Goal: Task Accomplishment & Management: Complete application form

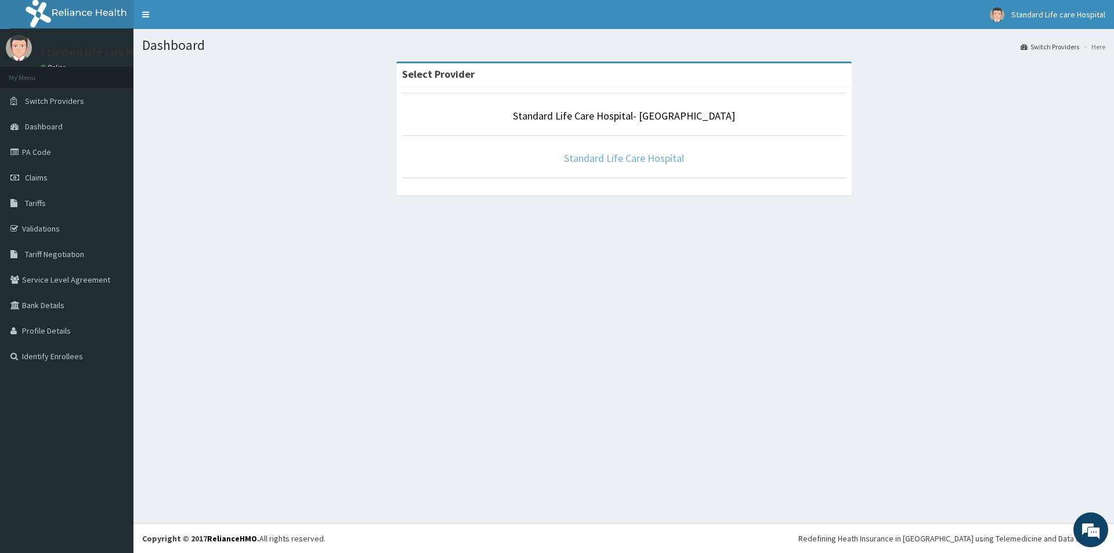
click at [600, 158] on link "Standard Life Care Hospital" at bounding box center [624, 157] width 120 height 13
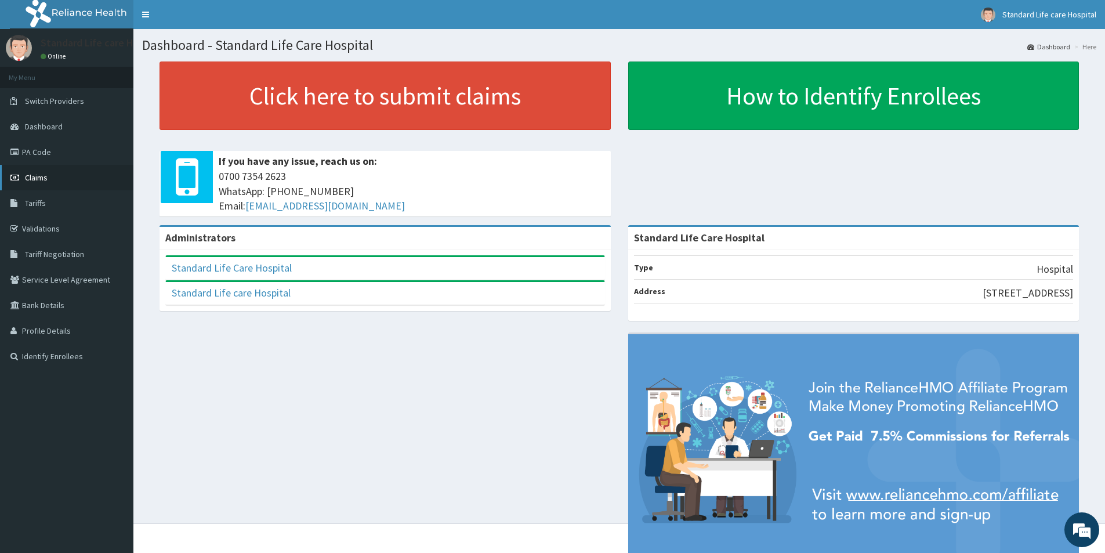
click at [59, 179] on link "Claims" at bounding box center [66, 178] width 133 height 26
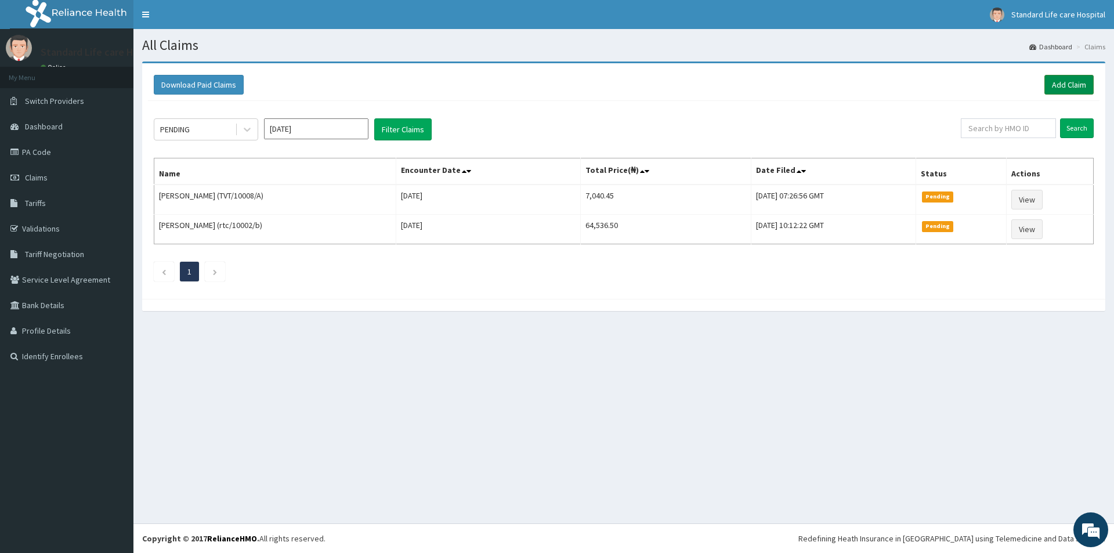
click at [1069, 88] on link "Add Claim" at bounding box center [1068, 85] width 49 height 20
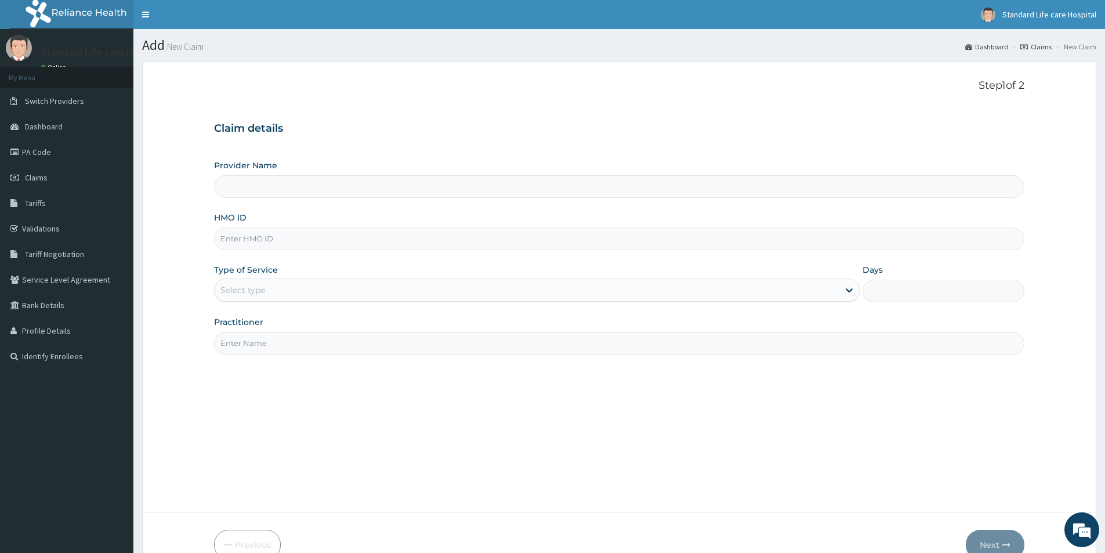
type input "Standard Life Care Hospital"
click at [259, 237] on input "HMO ID" at bounding box center [619, 238] width 810 height 23
type input "swg/10251/a"
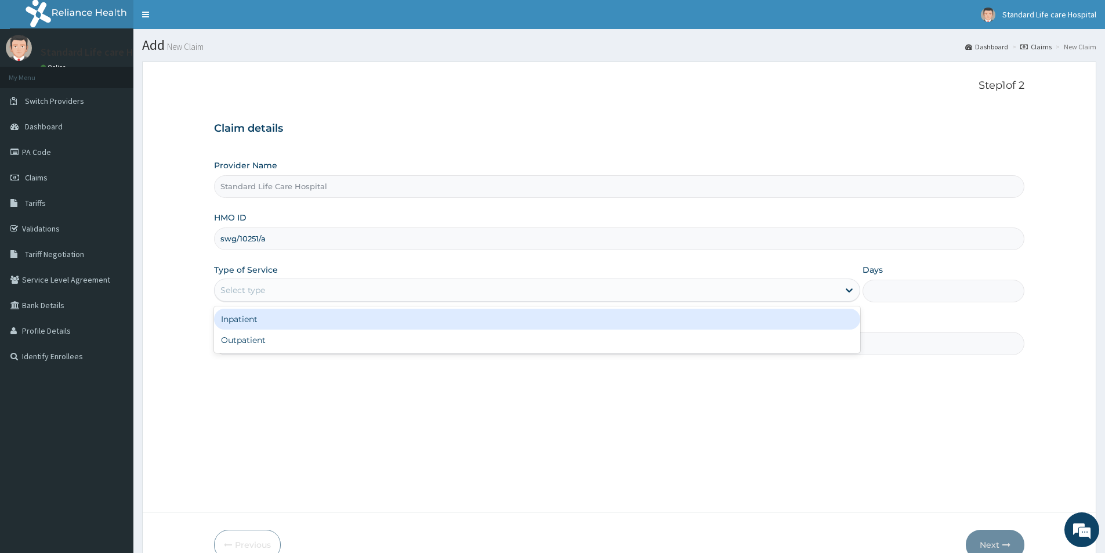
click at [271, 285] on div "Select type" at bounding box center [527, 290] width 624 height 19
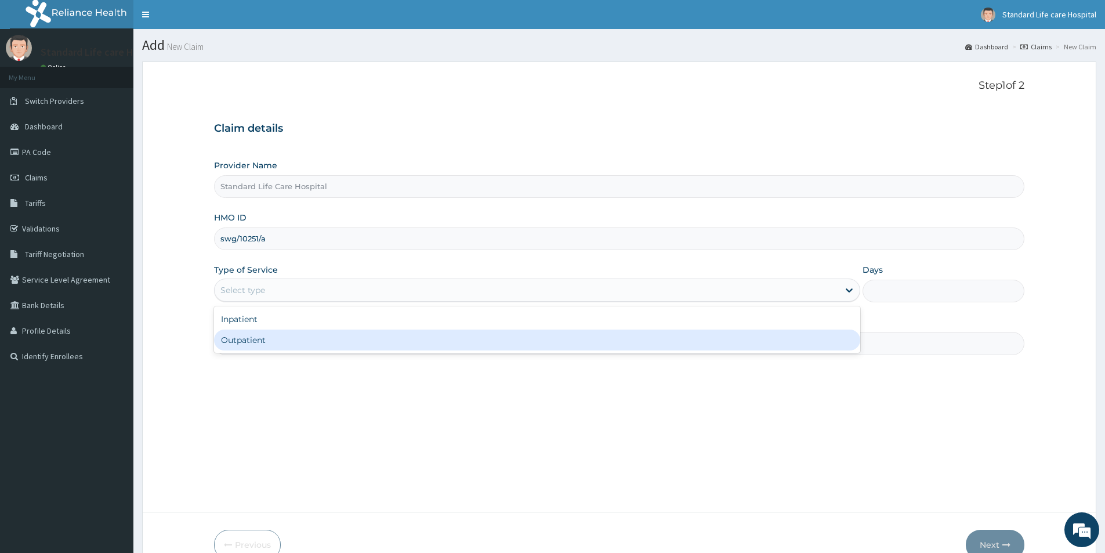
click at [245, 340] on div "Outpatient" at bounding box center [537, 339] width 646 height 21
type input "1"
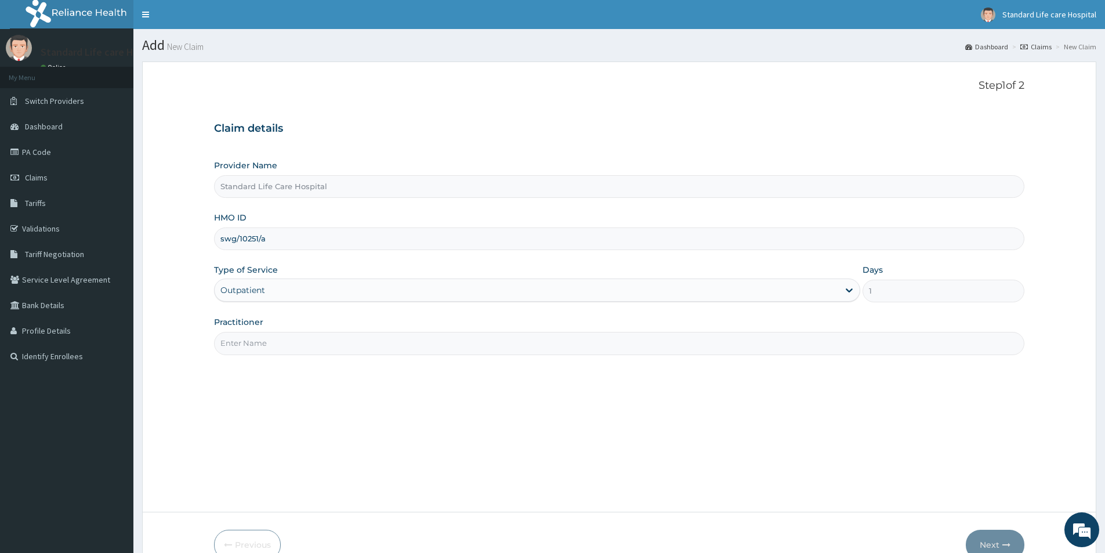
click at [249, 345] on input "Practitioner" at bounding box center [619, 343] width 810 height 23
type input "[PERSON_NAME]"
click at [989, 535] on button "Next" at bounding box center [995, 545] width 59 height 30
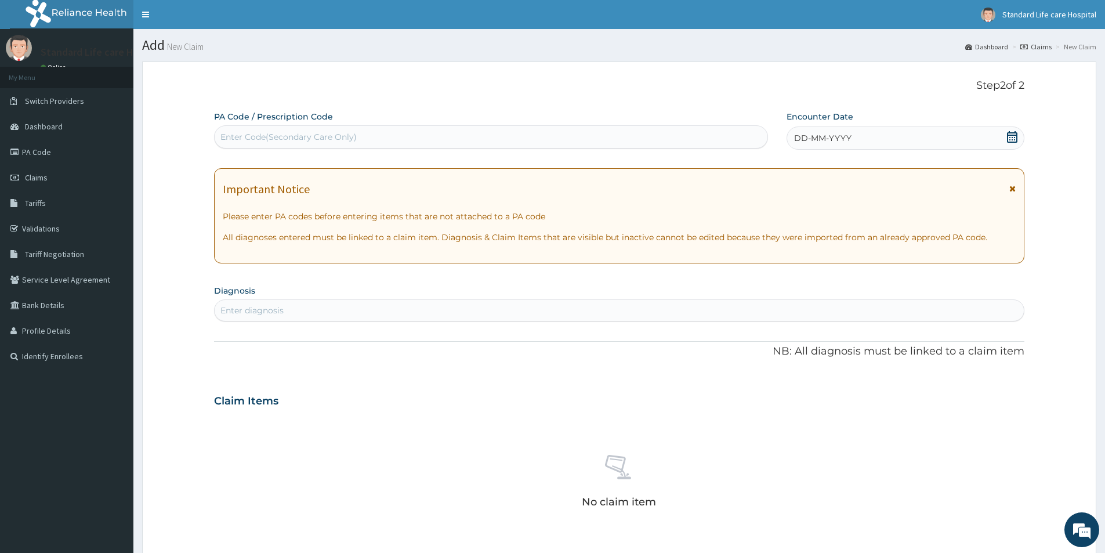
click at [1014, 137] on icon at bounding box center [1012, 137] width 12 height 12
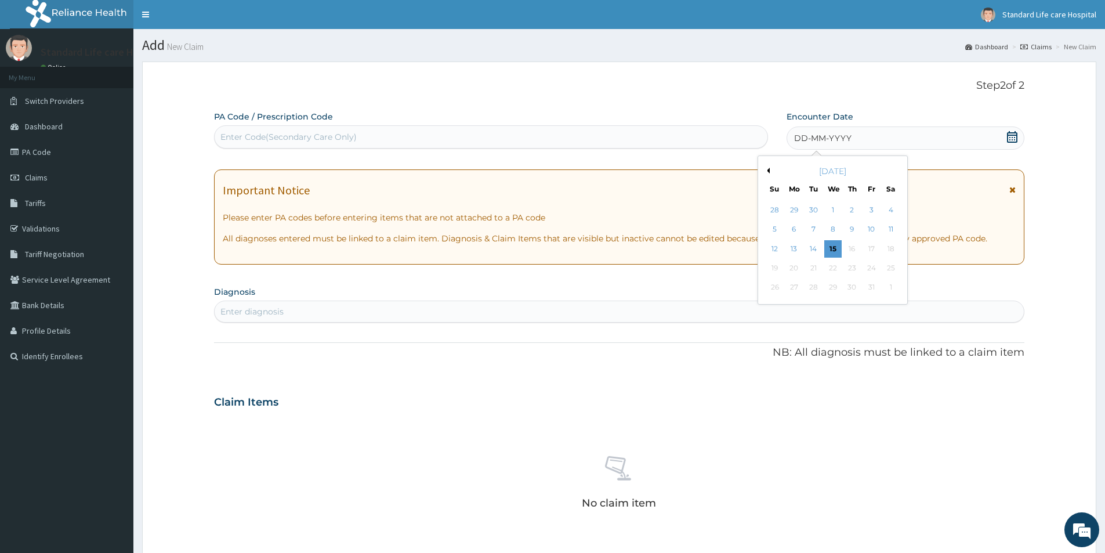
click at [815, 246] on div "14" at bounding box center [813, 248] width 17 height 17
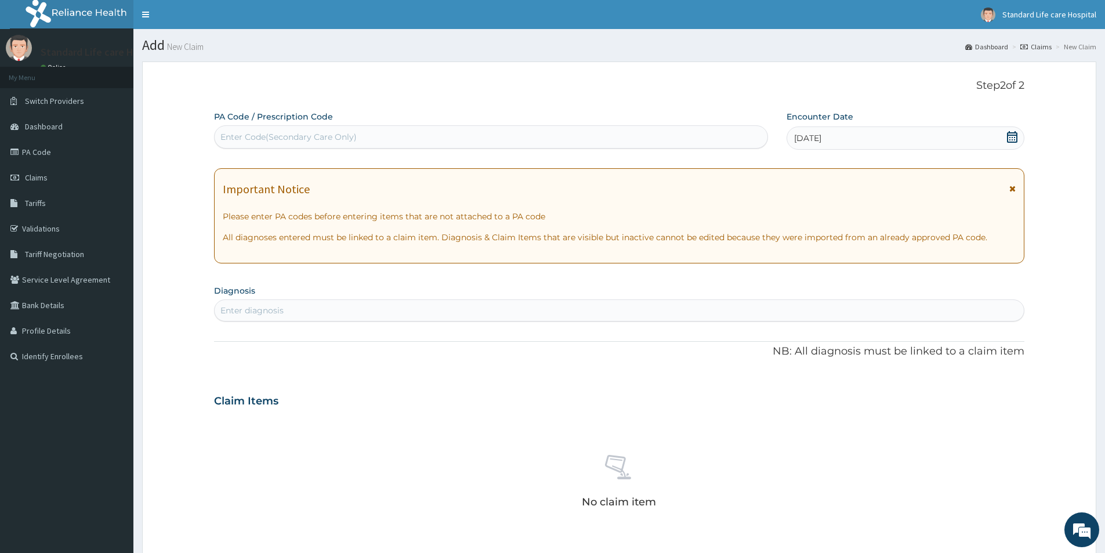
click at [358, 305] on div "Enter diagnosis" at bounding box center [619, 310] width 809 height 19
click at [273, 313] on div "Enter diagnosis" at bounding box center [251, 310] width 63 height 12
click at [317, 306] on div "Enter diagnosis" at bounding box center [619, 310] width 809 height 19
click at [258, 311] on div "Enter diagnosis" at bounding box center [251, 310] width 63 height 12
type input "TRU"
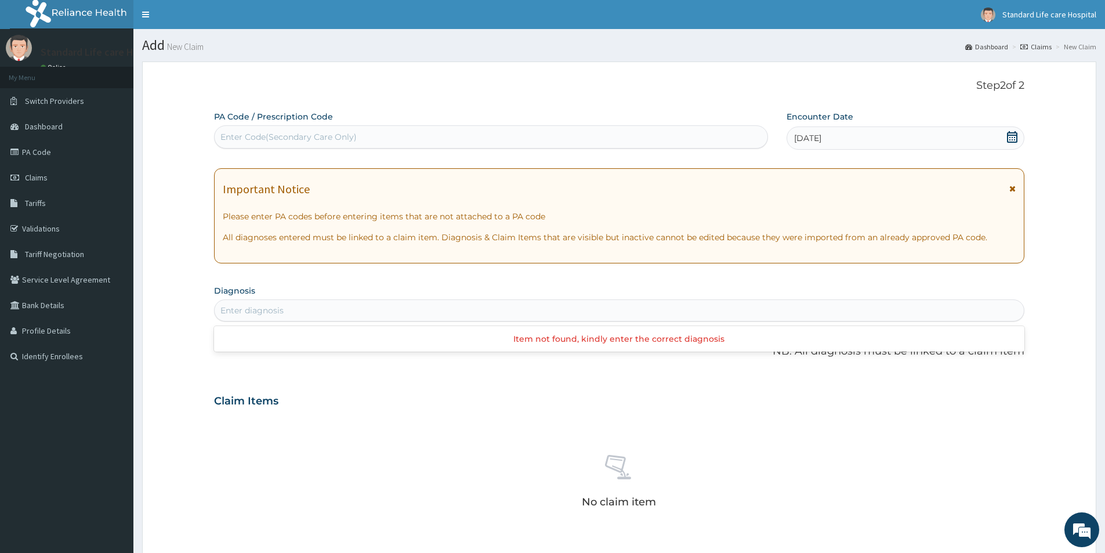
click at [336, 311] on div "Enter diagnosis" at bounding box center [619, 310] width 809 height 19
type input "T"
type input "TONSIL"
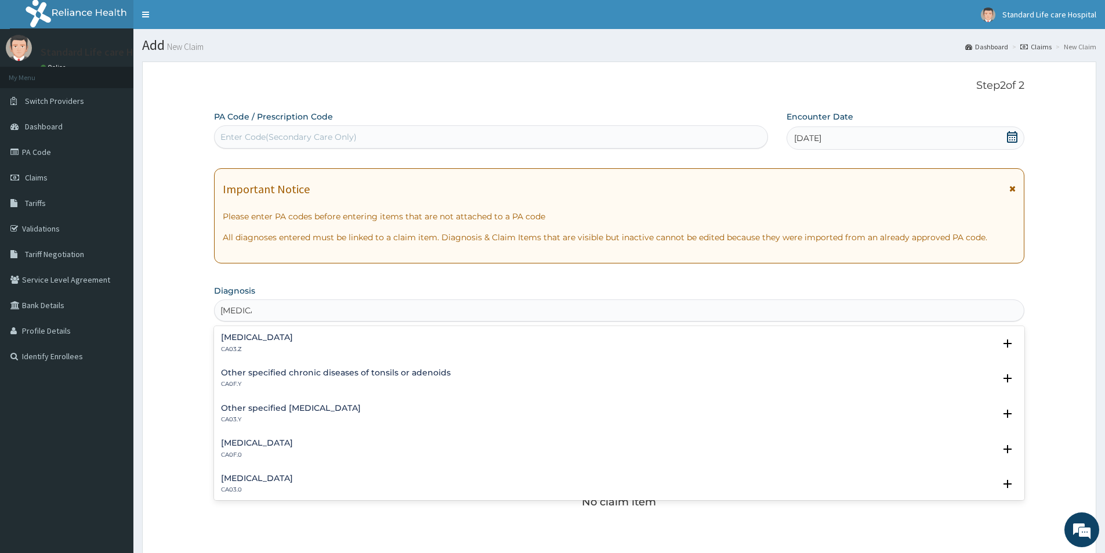
click at [293, 338] on h4 "Acute tonsillitis, unspecified" at bounding box center [257, 337] width 72 height 9
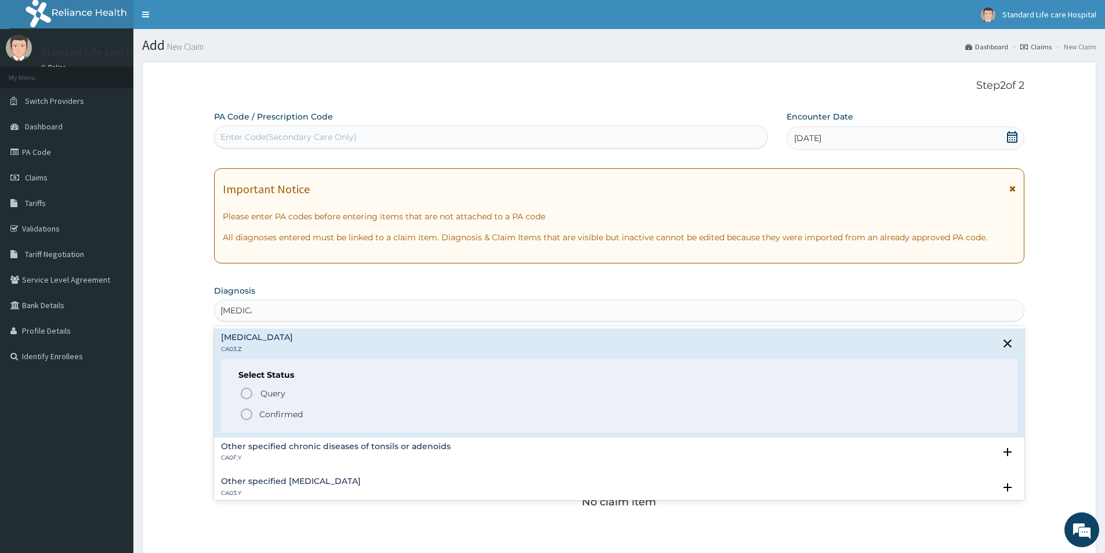
click at [288, 417] on p "Confirmed" at bounding box center [280, 414] width 43 height 12
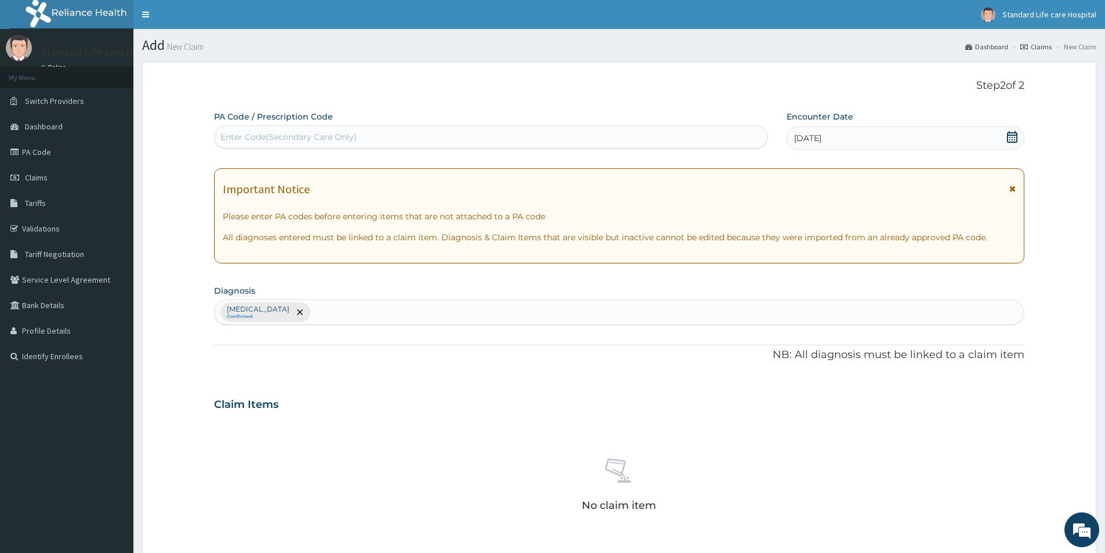
click at [314, 310] on input "text" at bounding box center [313, 312] width 1 height 12
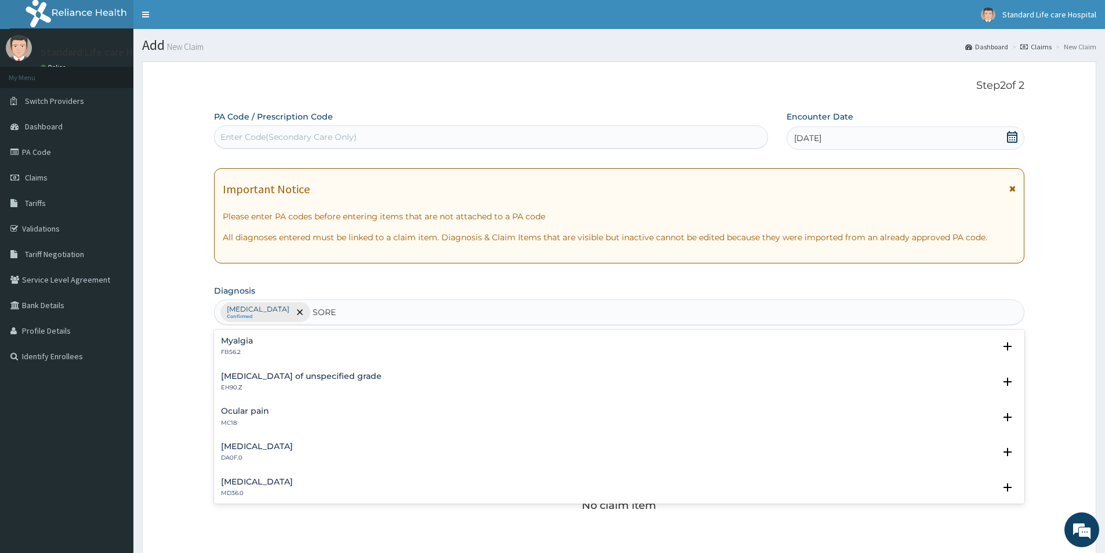
click at [253, 480] on h4 "Pain in throat" at bounding box center [257, 481] width 72 height 9
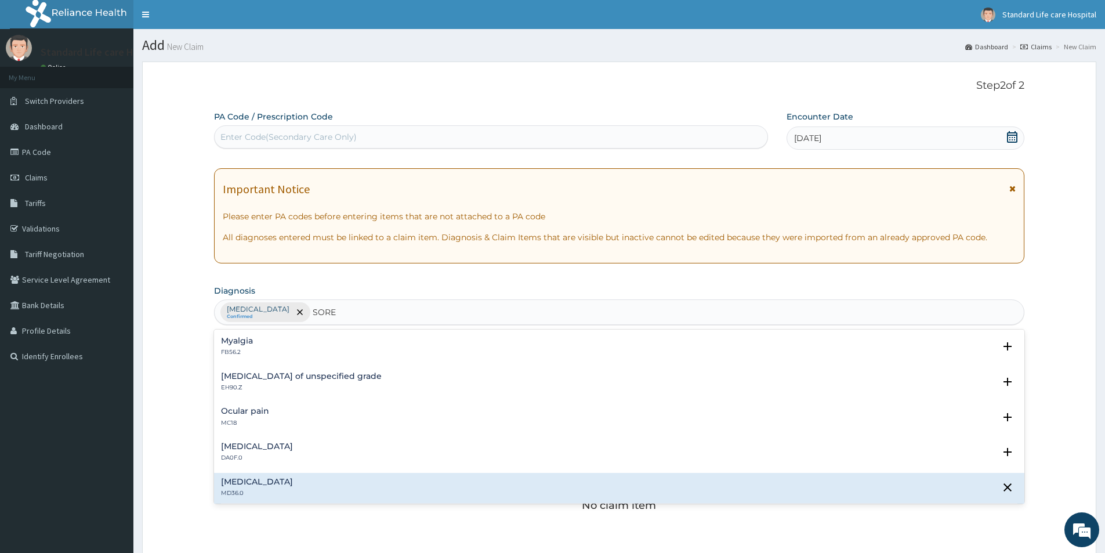
click at [272, 487] on div "Pain in throat MD36.0" at bounding box center [257, 487] width 72 height 20
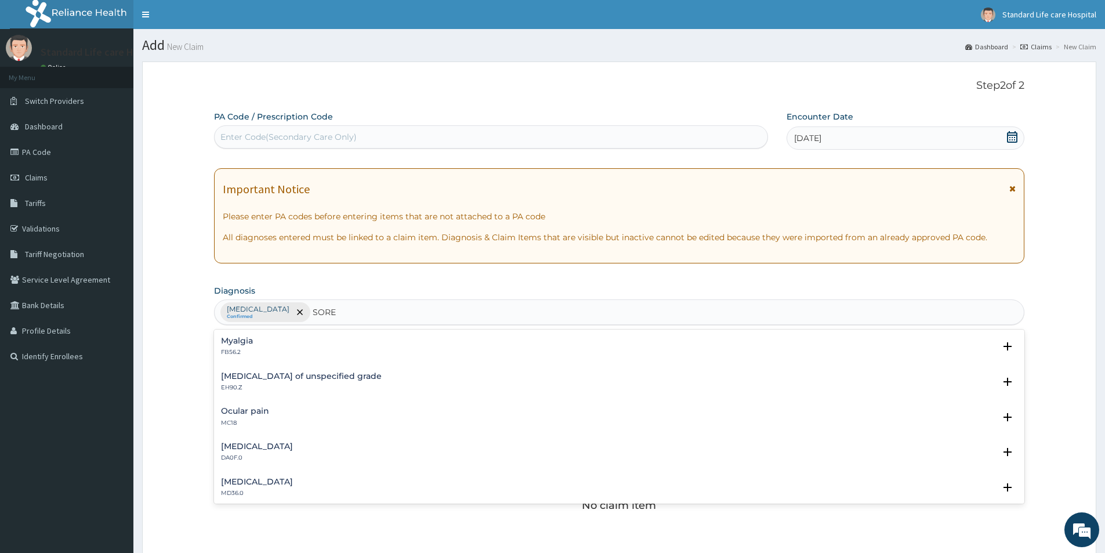
click at [253, 480] on h4 "Pain in throat" at bounding box center [257, 481] width 72 height 9
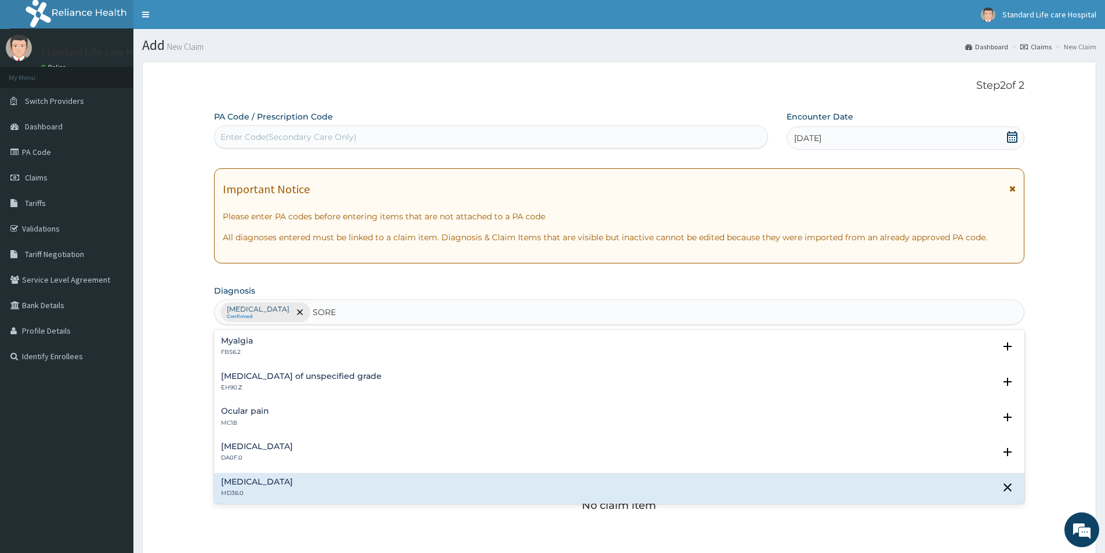
click at [253, 482] on h4 "Pain in throat" at bounding box center [257, 481] width 72 height 9
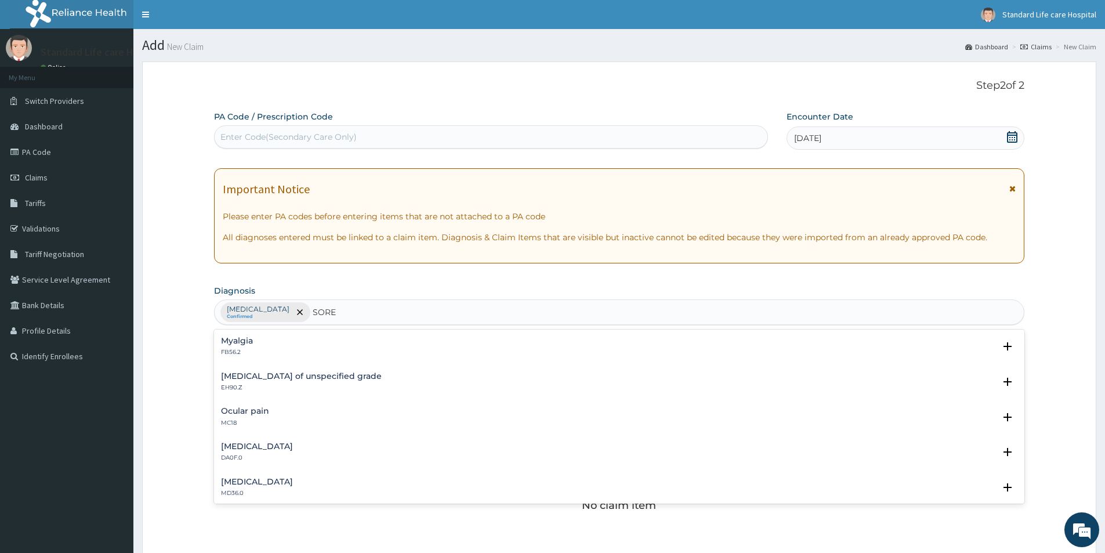
click at [253, 482] on h4 "Pain in throat" at bounding box center [257, 481] width 72 height 9
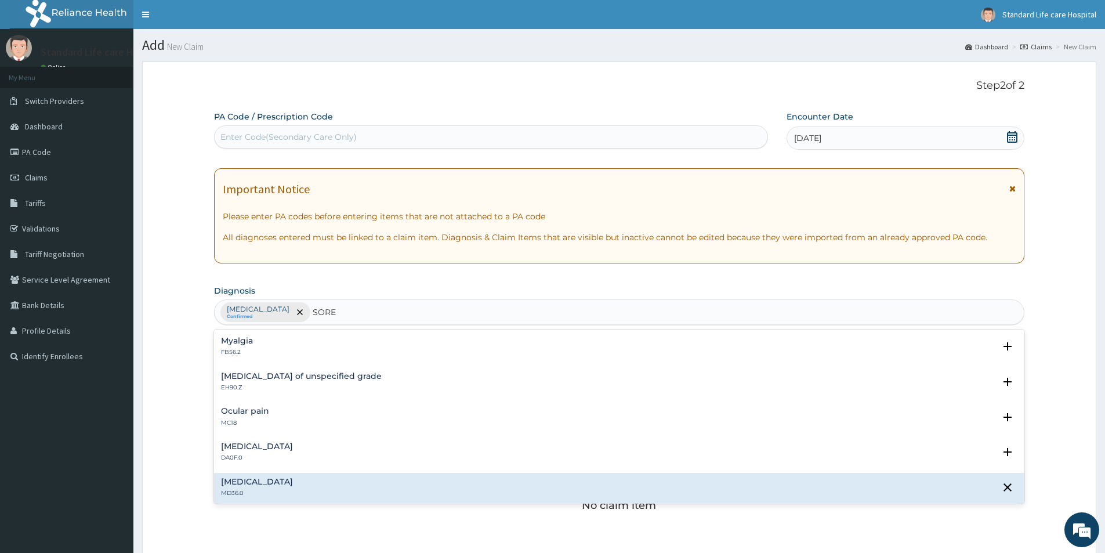
click at [253, 482] on h4 "Pain in throat" at bounding box center [257, 481] width 72 height 9
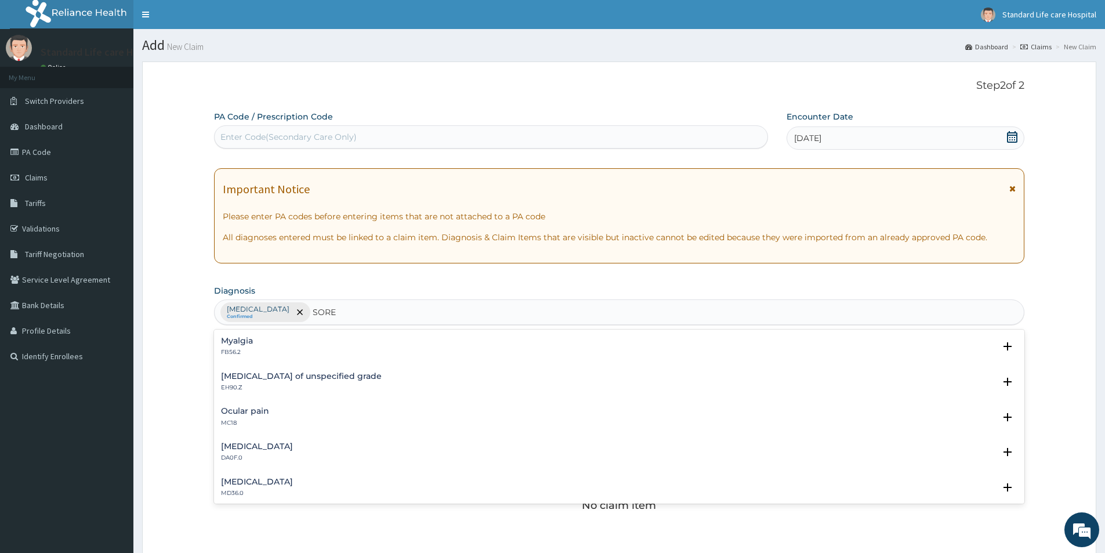
type input "SORE"
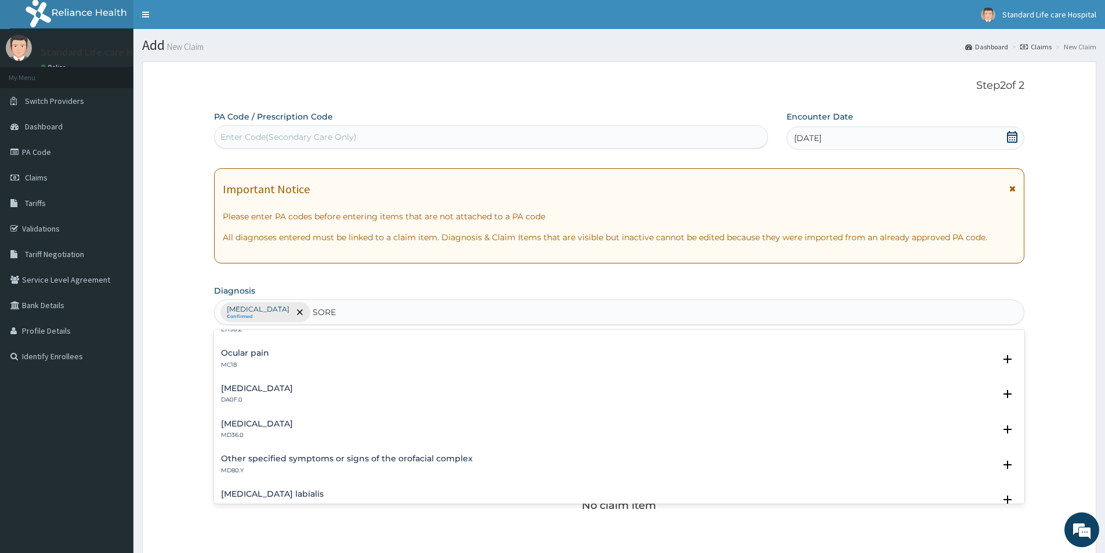
click at [261, 427] on h4 "Pain in throat" at bounding box center [257, 423] width 72 height 9
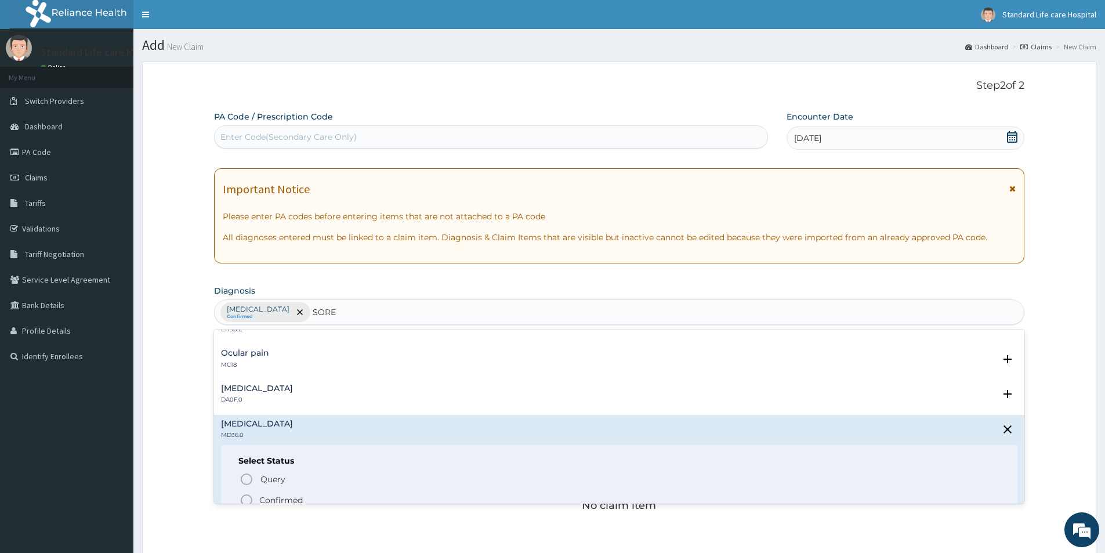
click at [298, 496] on p "Confirmed" at bounding box center [280, 500] width 43 height 12
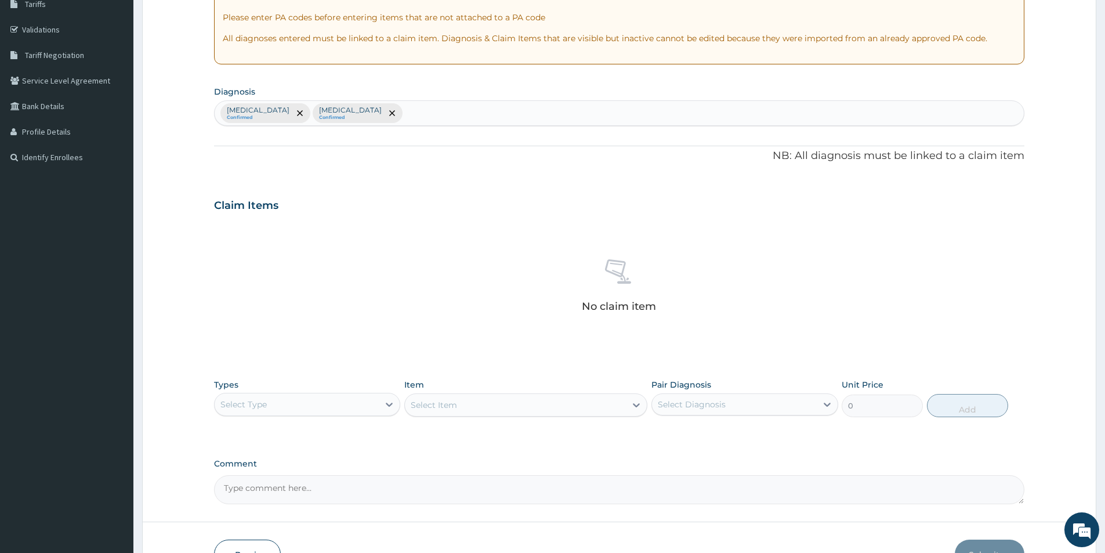
scroll to position [232, 0]
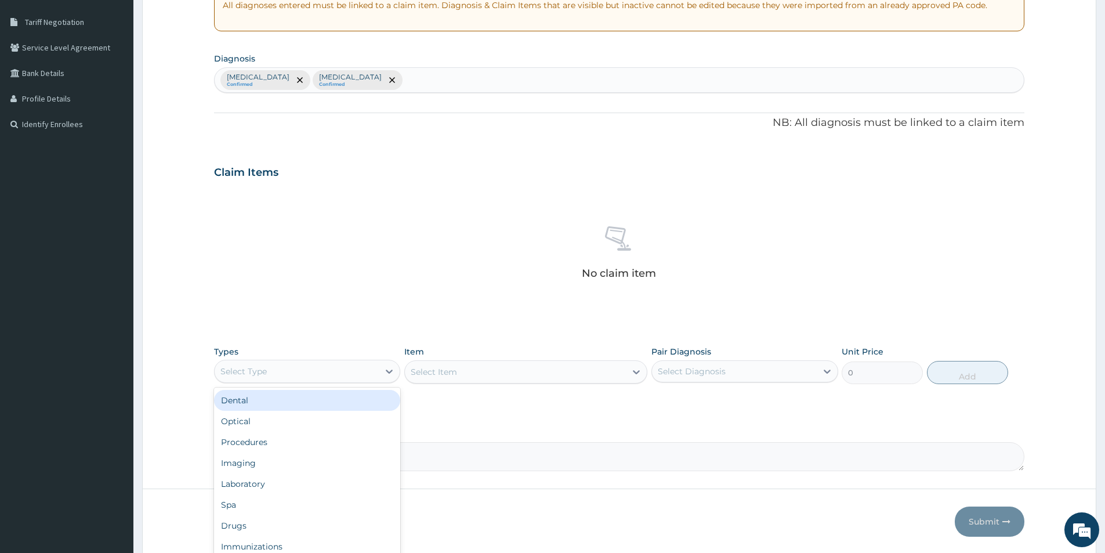
click at [338, 372] on div "Select Type" at bounding box center [297, 371] width 164 height 19
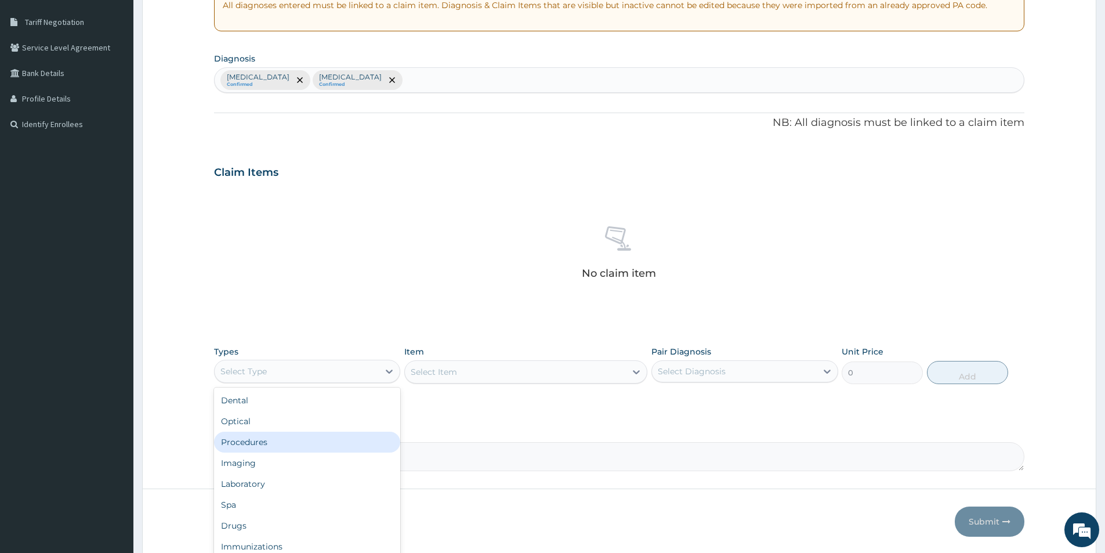
click at [304, 442] on div "Procedures" at bounding box center [307, 442] width 186 height 21
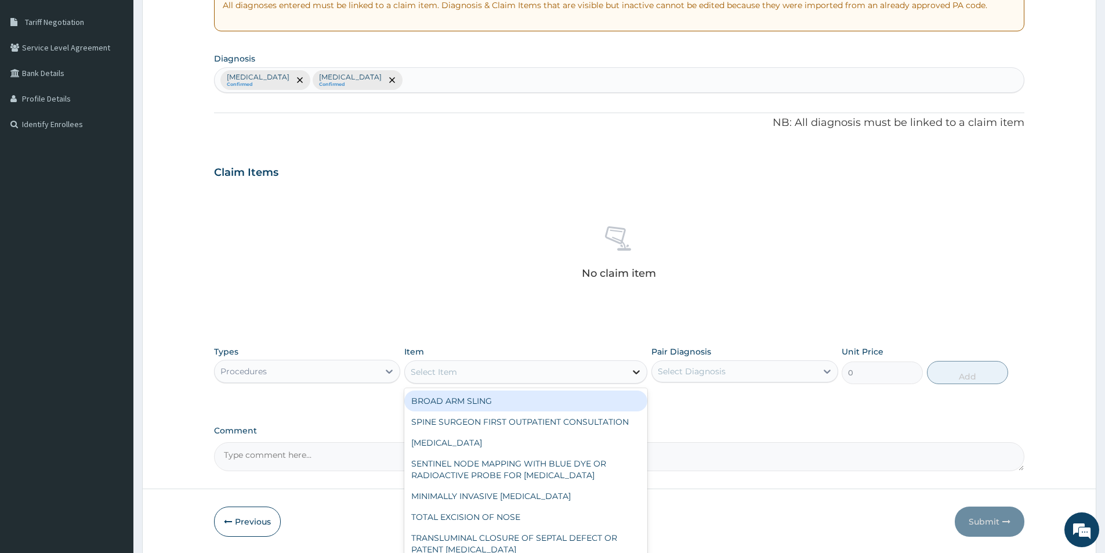
click at [637, 372] on icon at bounding box center [636, 372] width 12 height 12
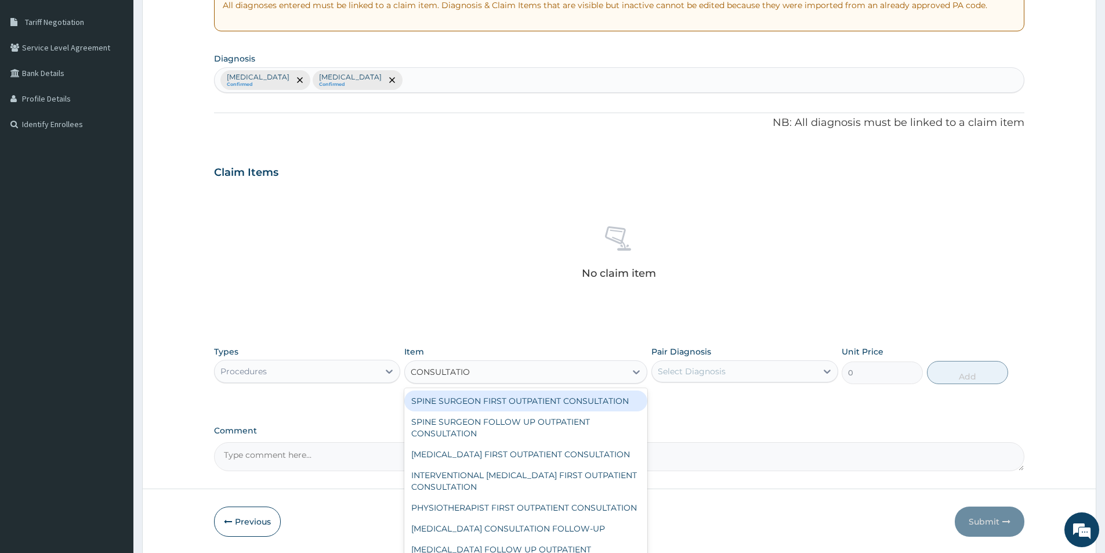
type input "CONSULTATION"
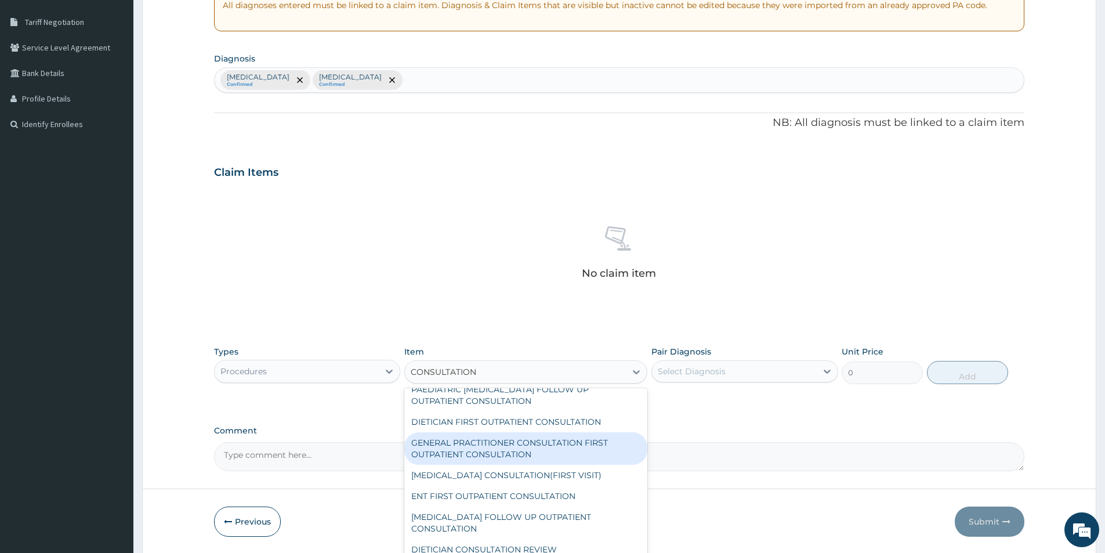
scroll to position [2093, 0]
click at [496, 447] on div "GENERAL PRACTITIONER CONSULTATION FIRST OUTPATIENT CONSULTATION" at bounding box center [525, 448] width 243 height 32
type input "3000"
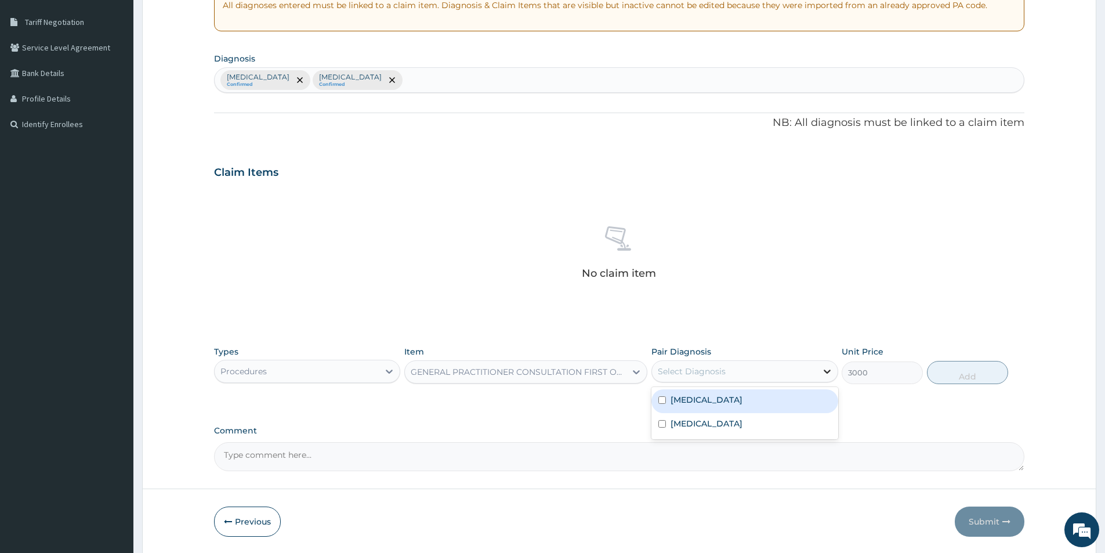
click at [827, 372] on icon at bounding box center [827, 371] width 7 height 4
click at [666, 399] on input "checkbox" at bounding box center [662, 400] width 8 height 8
checkbox input "true"
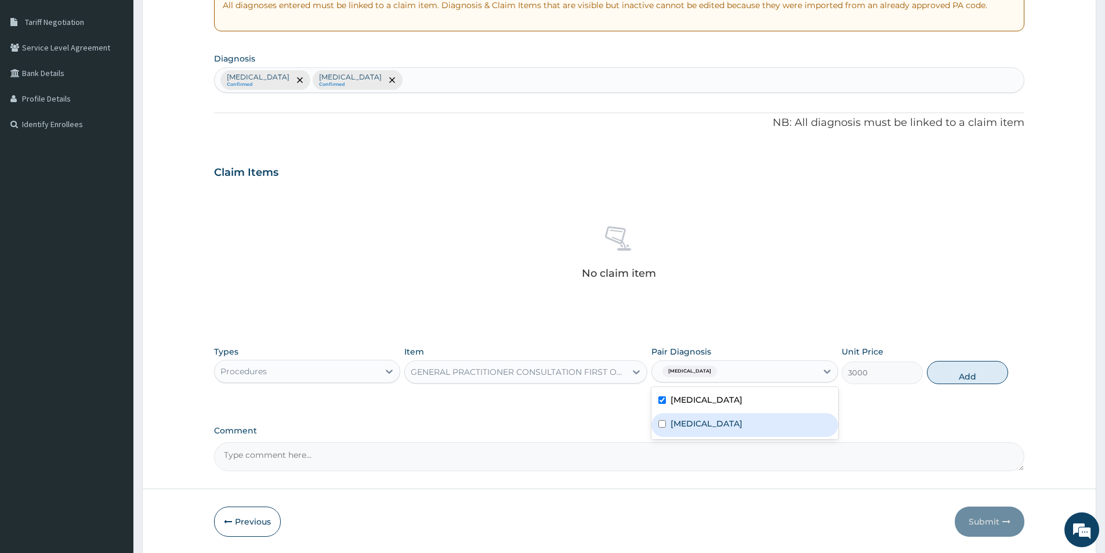
click at [662, 426] on input "checkbox" at bounding box center [662, 424] width 8 height 8
checkbox input "true"
click at [968, 374] on button "Add" at bounding box center [967, 372] width 81 height 23
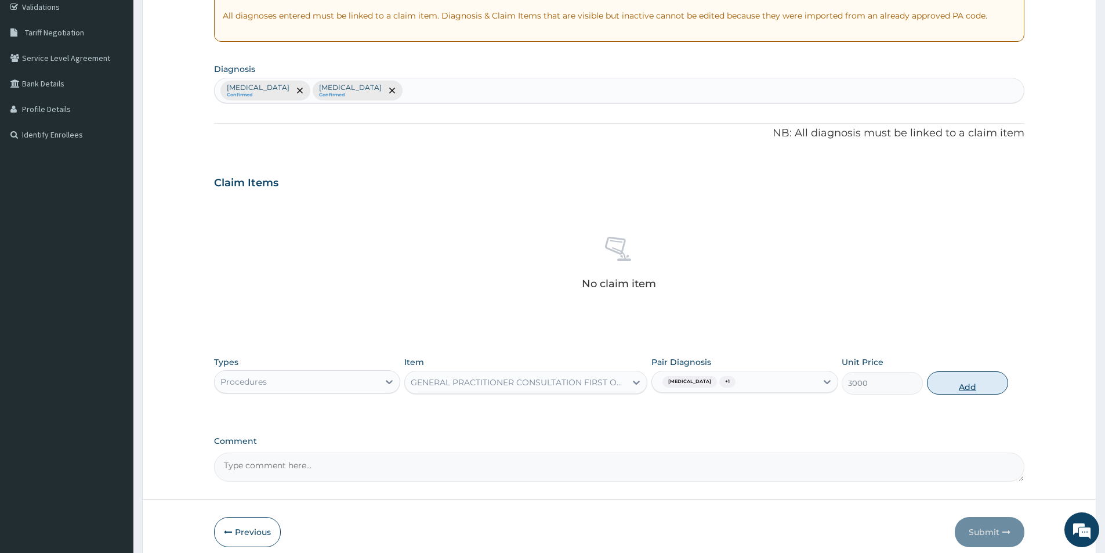
type input "0"
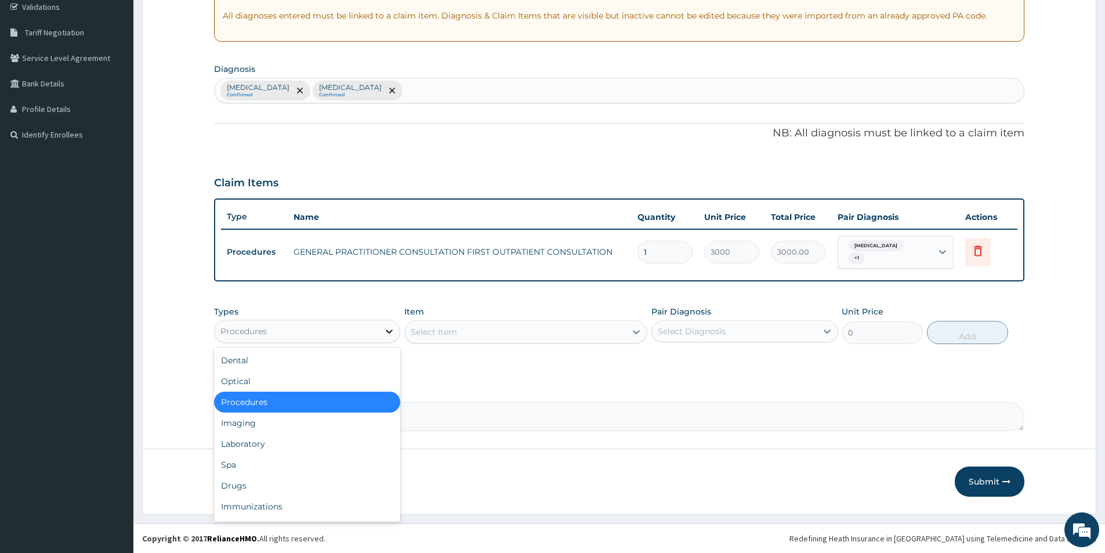
click at [389, 331] on icon at bounding box center [389, 331] width 12 height 12
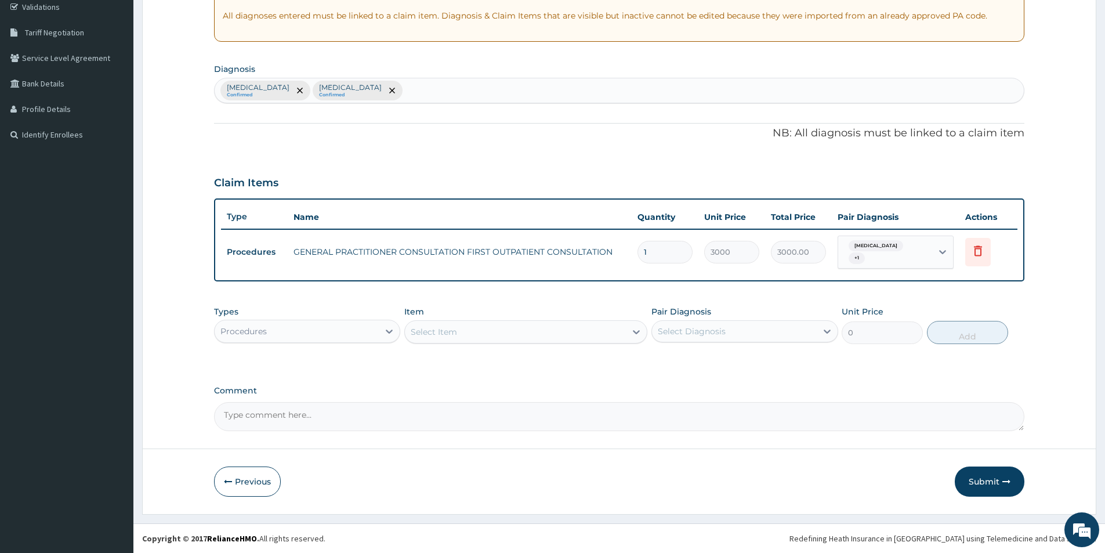
click at [459, 87] on div "Acute tonsillitis, unspecified Confirmed Pain in throat Confirmed" at bounding box center [619, 90] width 809 height 24
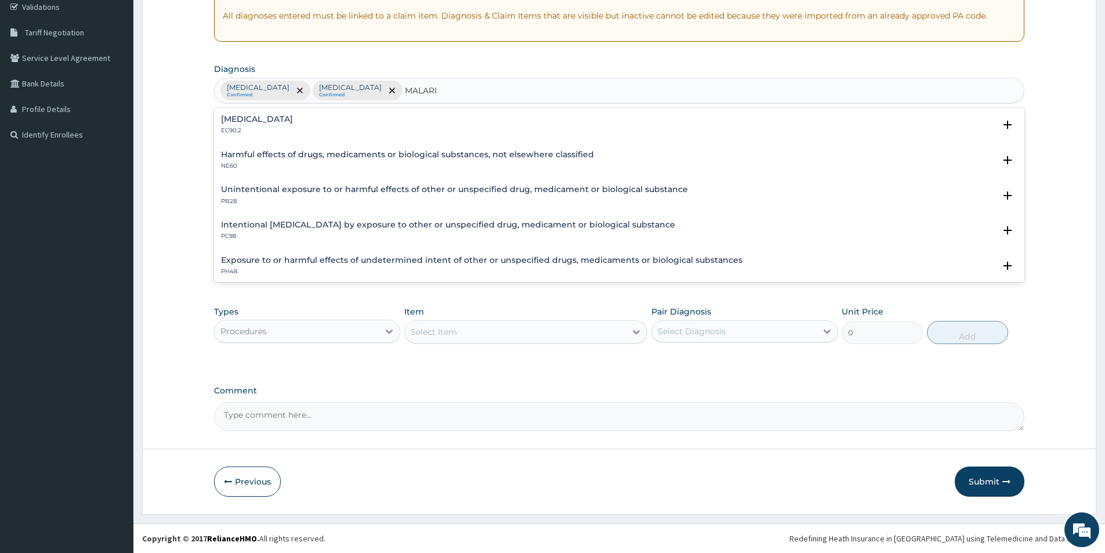
type input "MALARIA"
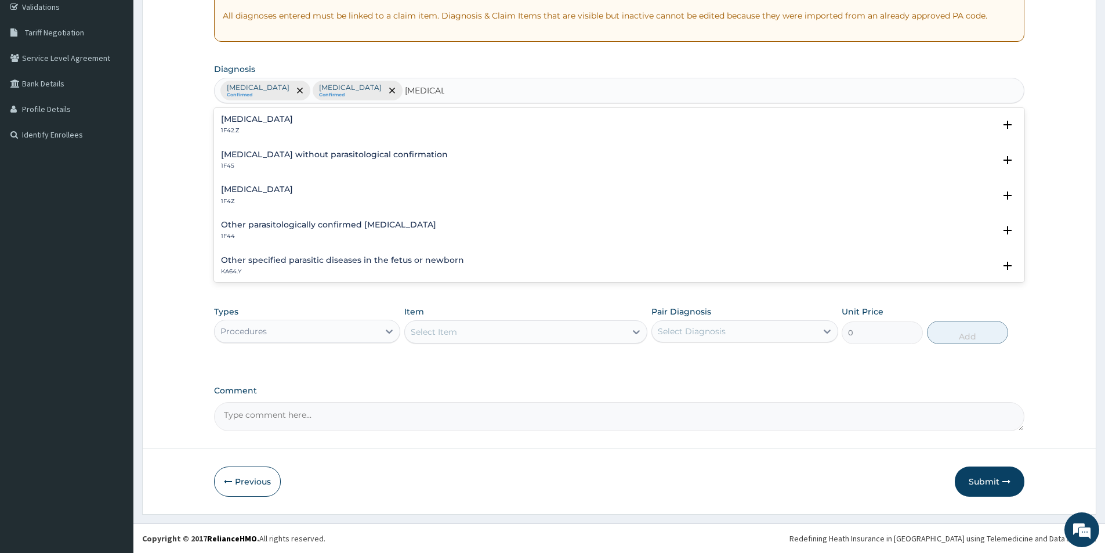
click at [304, 195] on div "Malaria, unspecified 1F4Z" at bounding box center [619, 195] width 796 height 20
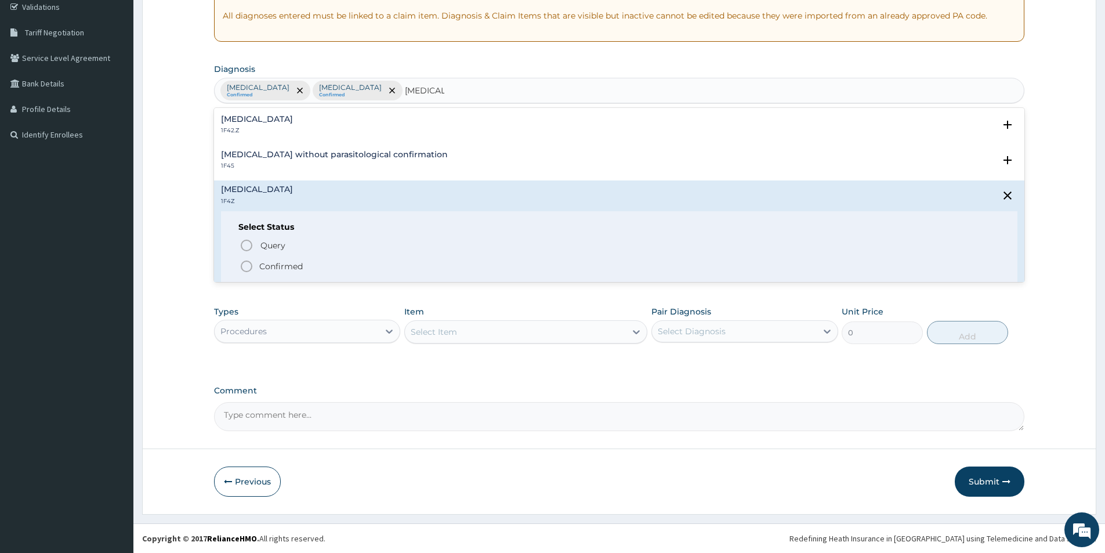
click at [298, 263] on p "Confirmed" at bounding box center [280, 266] width 43 height 12
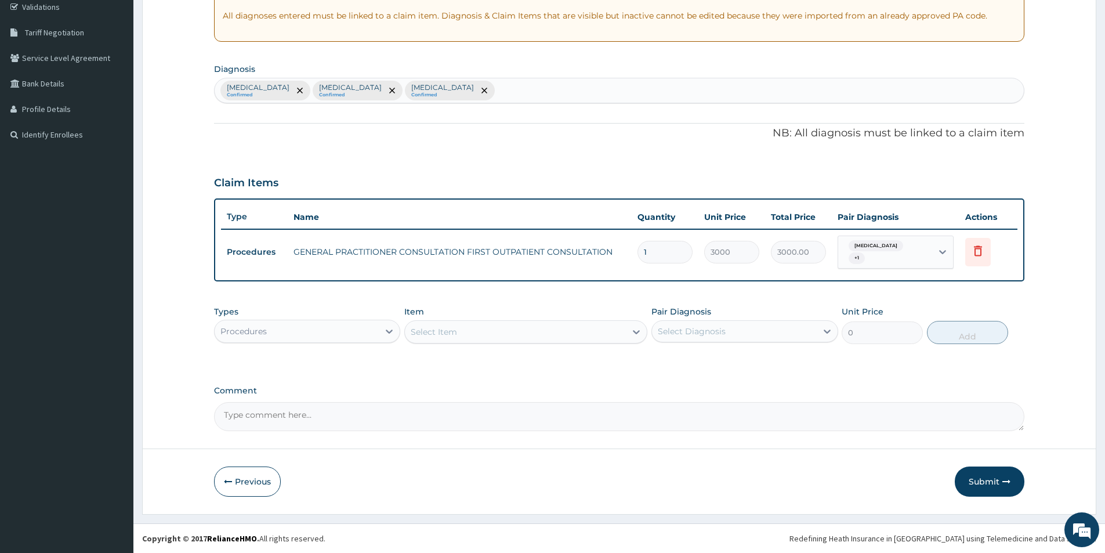
click at [592, 251] on td "GENERAL PRACTITIONER CONSULTATION FIRST OUTPATIENT CONSULTATION" at bounding box center [460, 251] width 344 height 23
click at [971, 249] on icon at bounding box center [978, 251] width 14 height 14
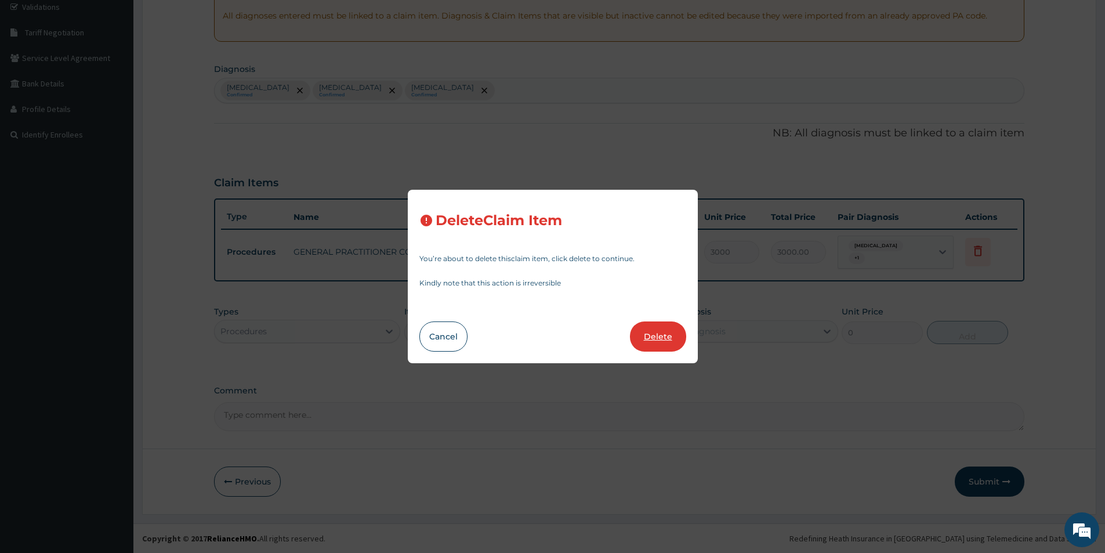
click at [650, 329] on button "Delete" at bounding box center [658, 336] width 56 height 30
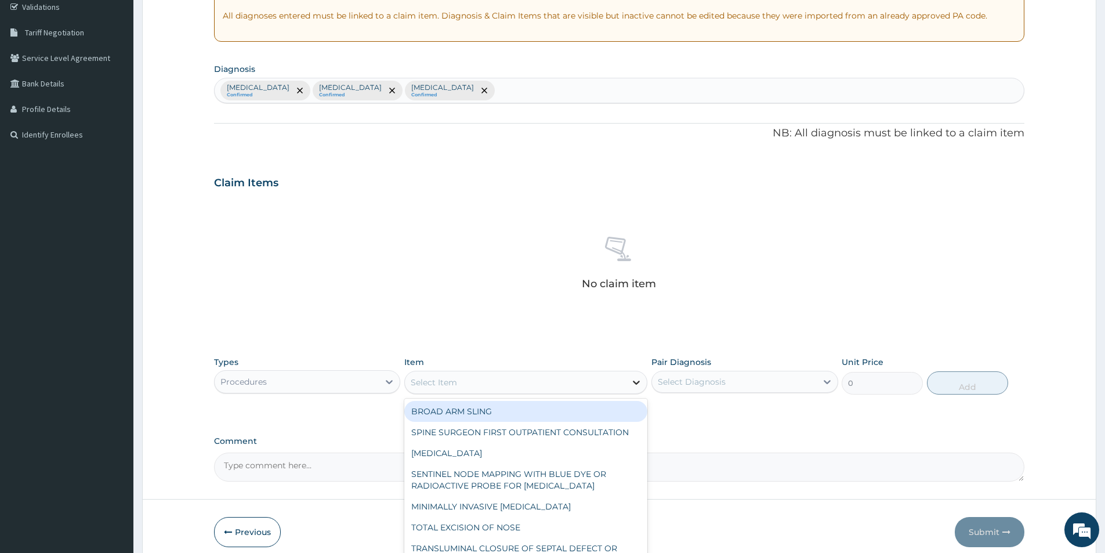
click at [635, 381] on icon at bounding box center [636, 382] width 12 height 12
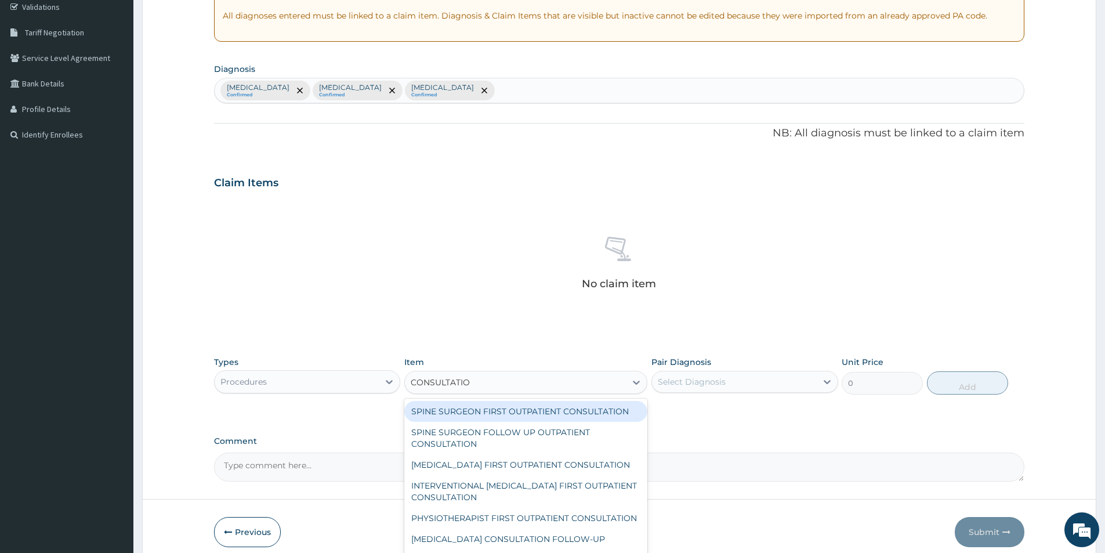
type input "CONSULTATION"
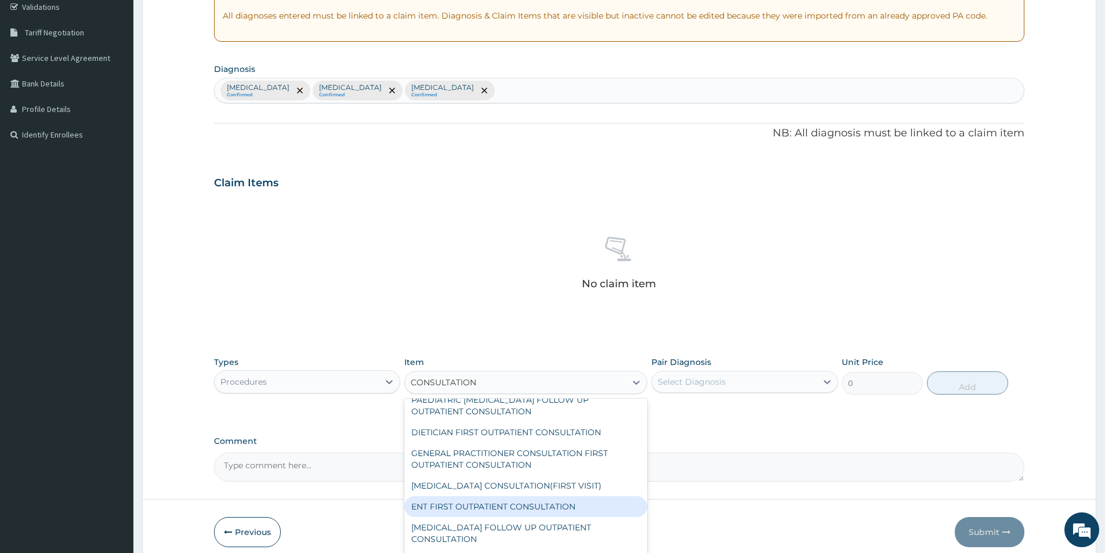
scroll to position [2035, 0]
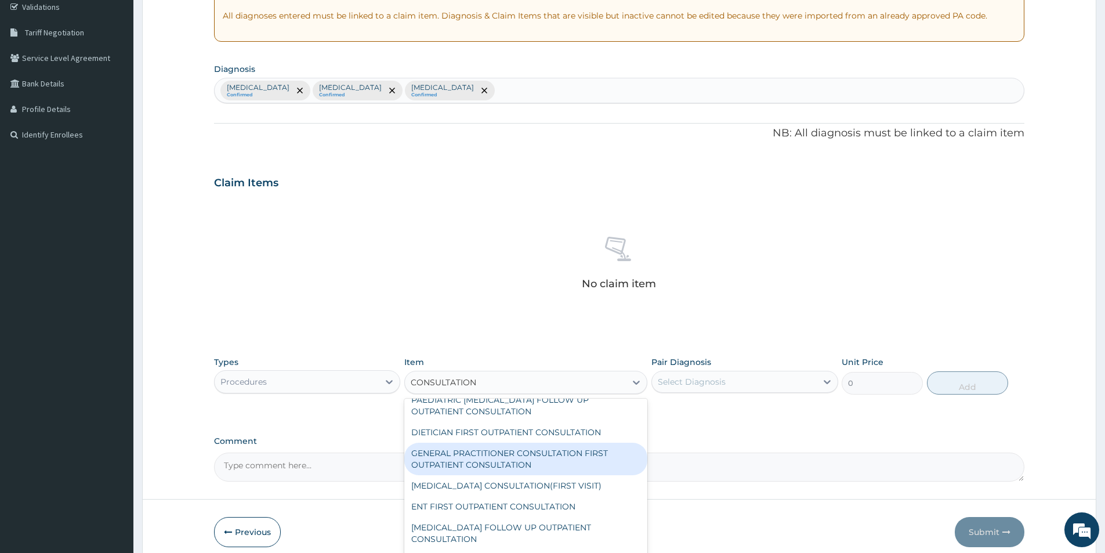
click at [565, 475] on div "GENERAL PRACTITIONER CONSULTATION FIRST OUTPATIENT CONSULTATION" at bounding box center [525, 459] width 243 height 32
type input "3000"
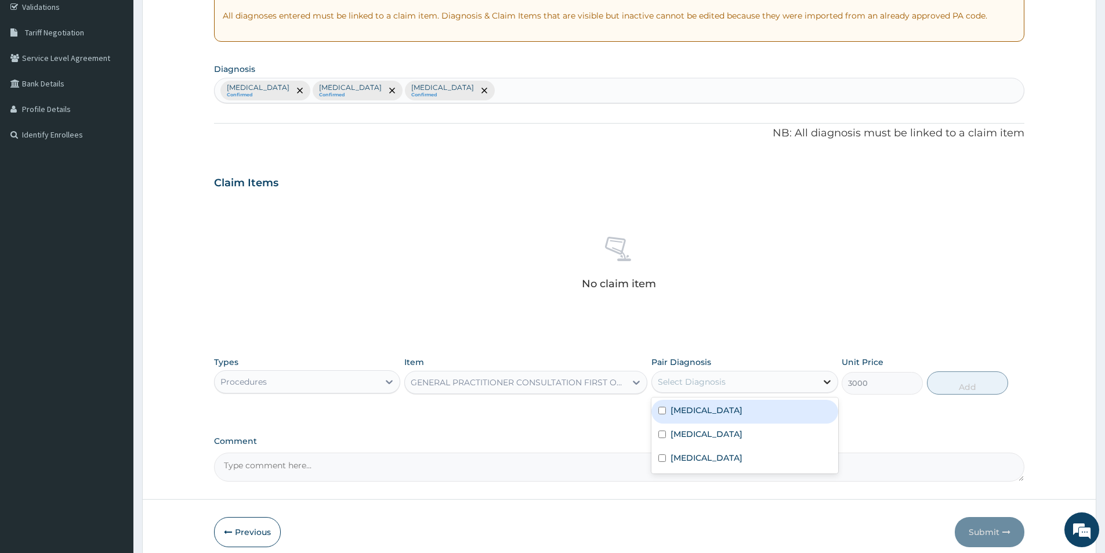
click at [828, 380] on icon at bounding box center [827, 382] width 12 height 12
click at [663, 408] on input "checkbox" at bounding box center [662, 411] width 8 height 8
checkbox input "true"
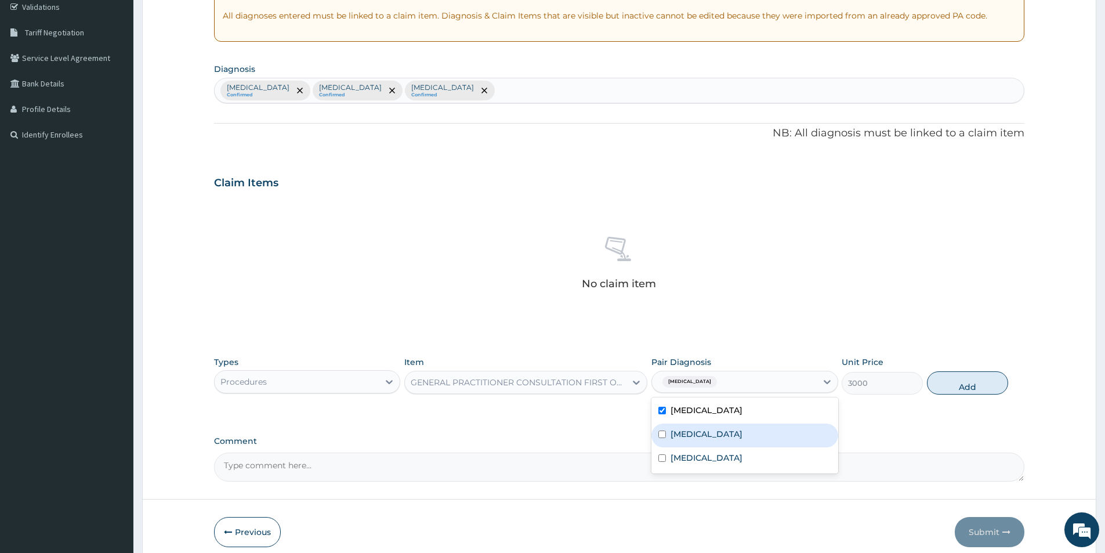
click at [665, 434] on input "checkbox" at bounding box center [662, 434] width 8 height 8
checkbox input "true"
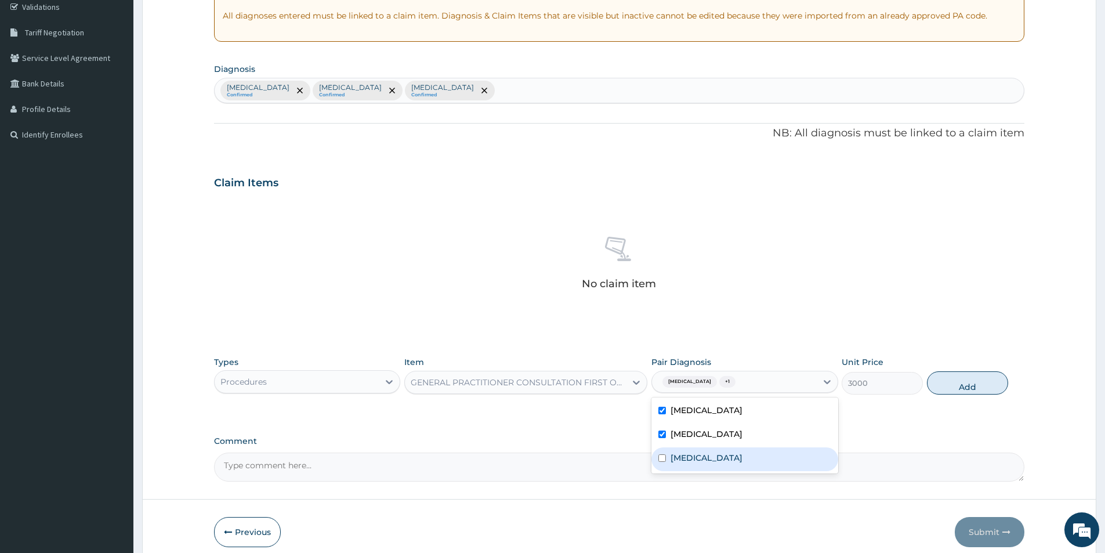
click at [663, 461] on input "checkbox" at bounding box center [662, 458] width 8 height 8
checkbox input "true"
click at [962, 382] on button "Add" at bounding box center [967, 382] width 81 height 23
type input "0"
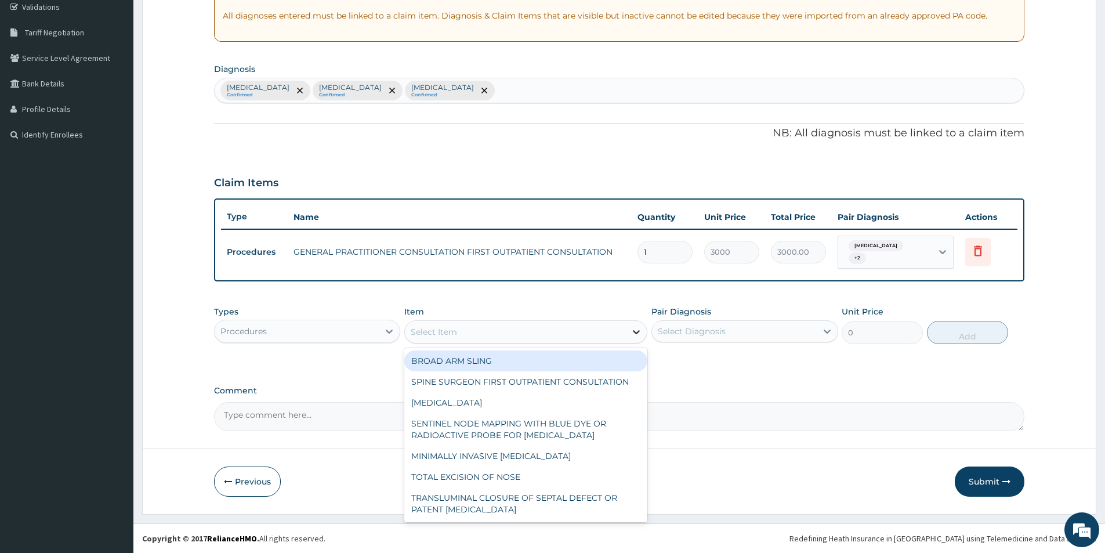
click at [635, 330] on icon at bounding box center [636, 332] width 12 height 12
click at [387, 328] on icon at bounding box center [389, 331] width 12 height 12
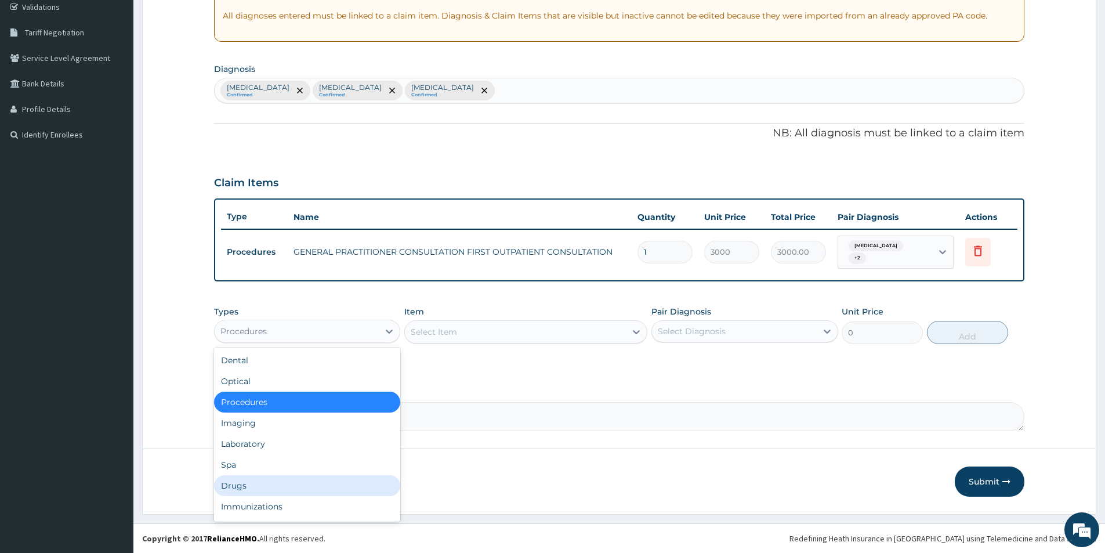
click at [269, 480] on div "Drugs" at bounding box center [307, 485] width 186 height 21
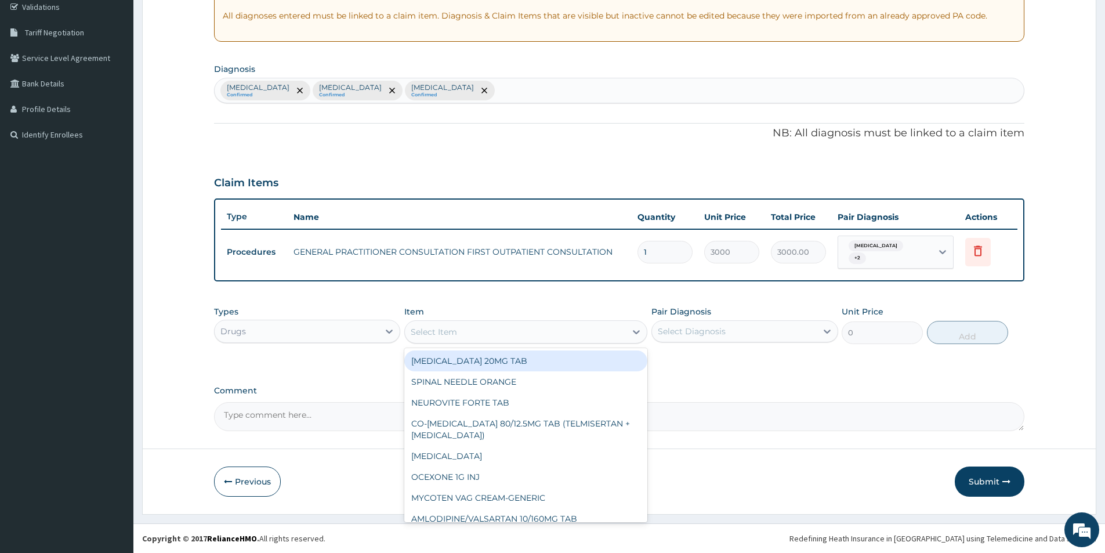
click at [635, 328] on icon at bounding box center [636, 332] width 12 height 12
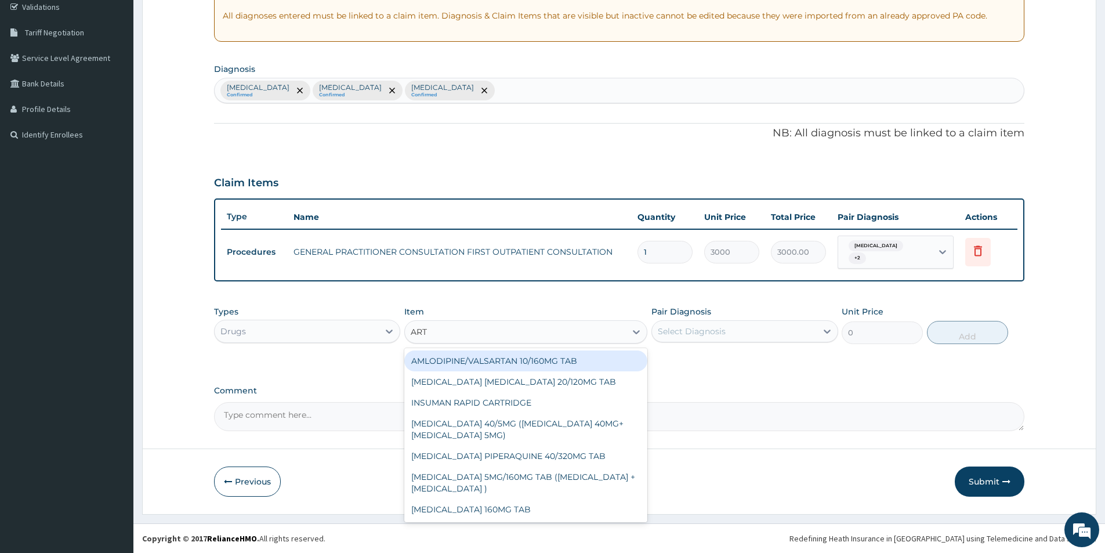
type input "ARTE"
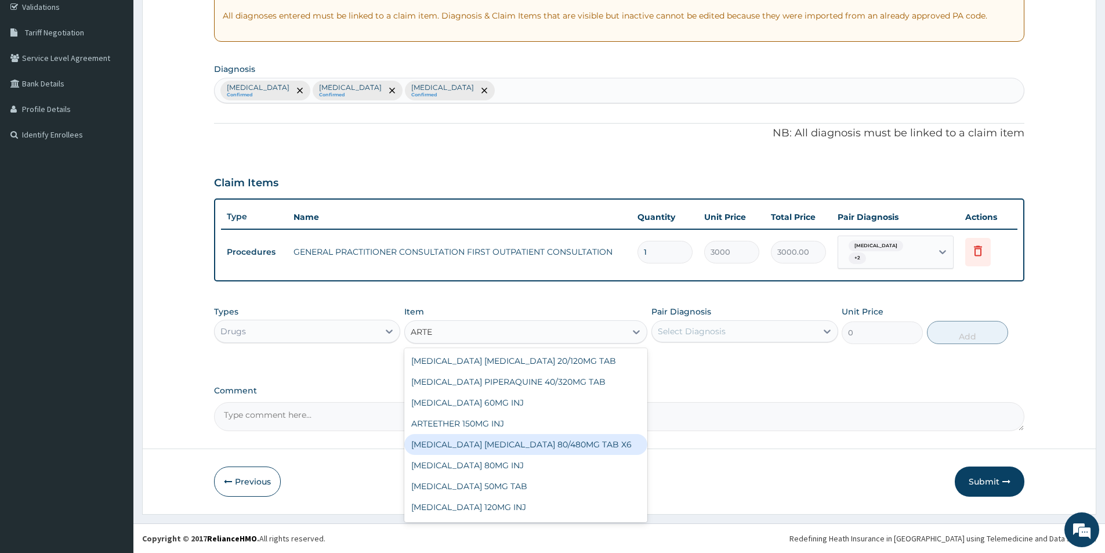
click at [605, 449] on div "ARTEMETHER LUMEFANTRINE 80/480MG TAB X6" at bounding box center [525, 444] width 243 height 21
type input "262.5"
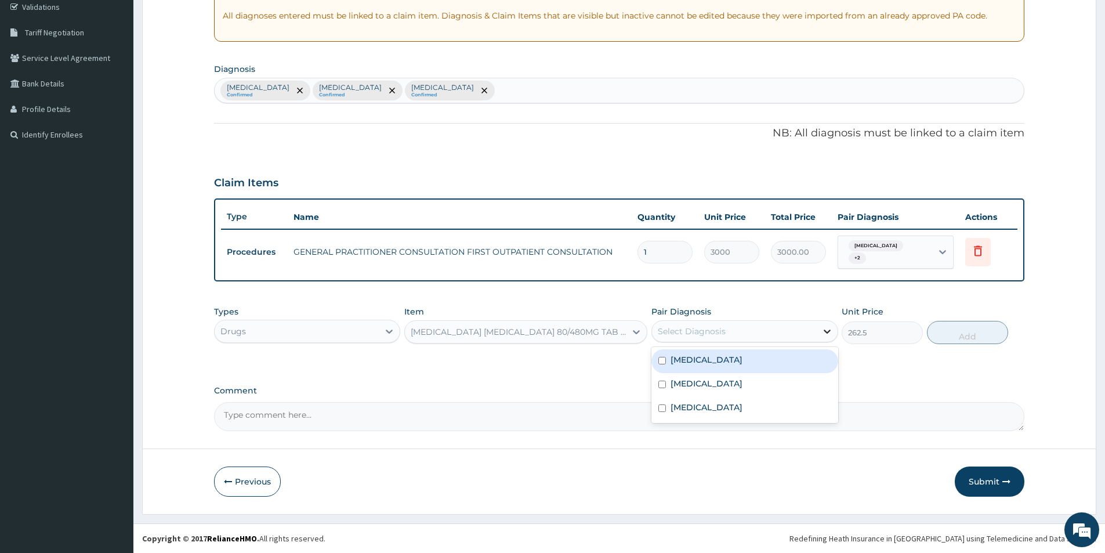
click at [827, 331] on icon at bounding box center [827, 331] width 12 height 12
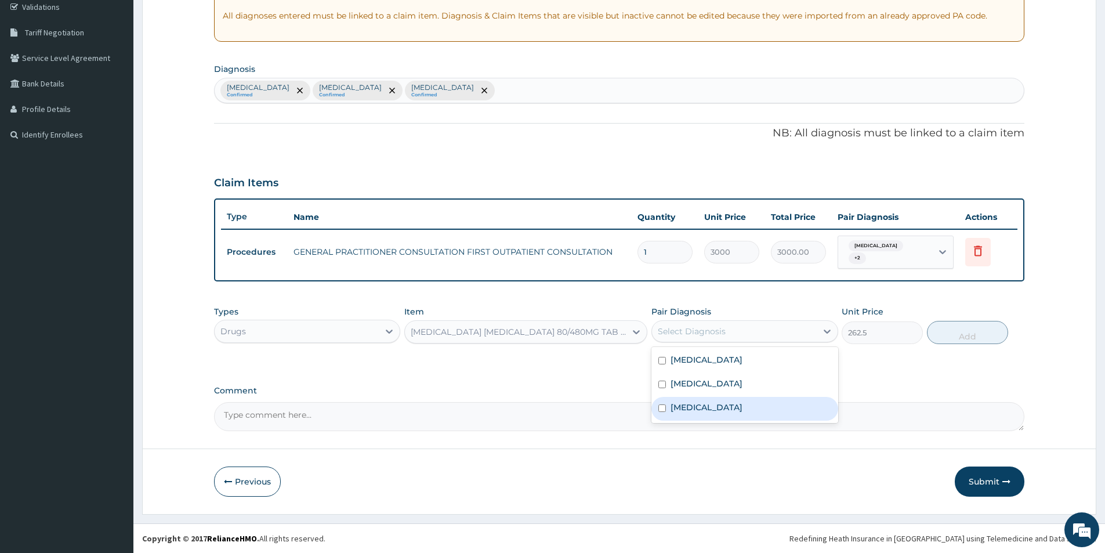
click at [659, 401] on div "Malaria, unspecified" at bounding box center [744, 409] width 186 height 24
checkbox input "true"
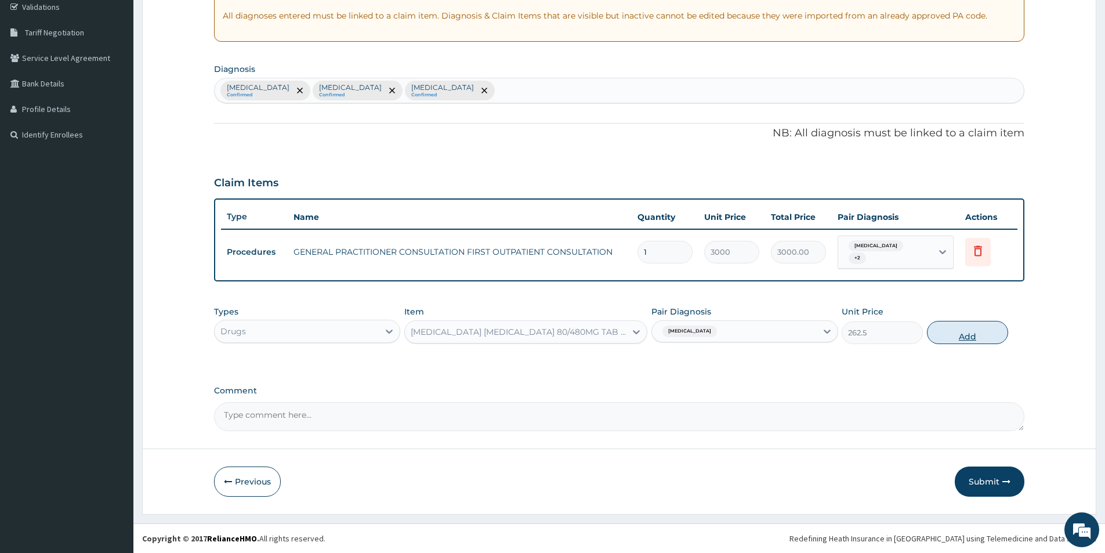
click at [967, 333] on button "Add" at bounding box center [967, 332] width 81 height 23
type input "0"
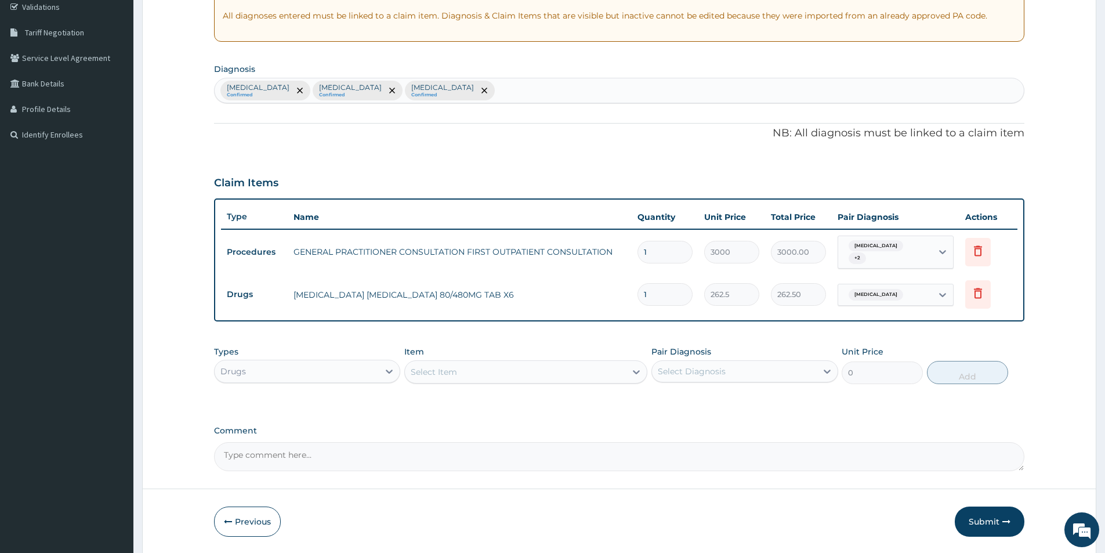
click at [659, 298] on input "1" at bounding box center [664, 294] width 55 height 23
type input "0.00"
click at [980, 295] on icon at bounding box center [978, 293] width 14 height 14
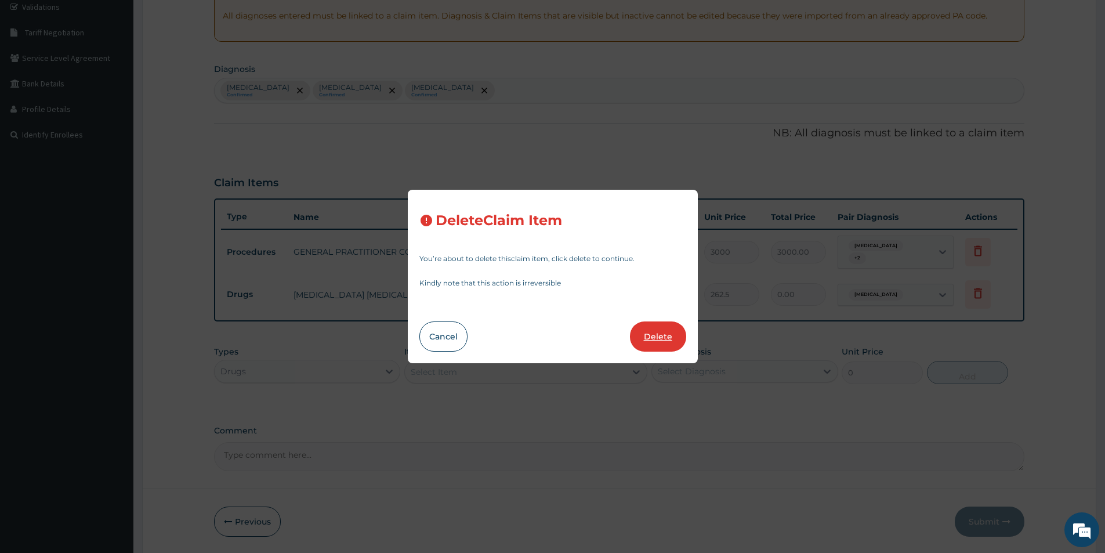
click at [669, 335] on button "Delete" at bounding box center [658, 336] width 56 height 30
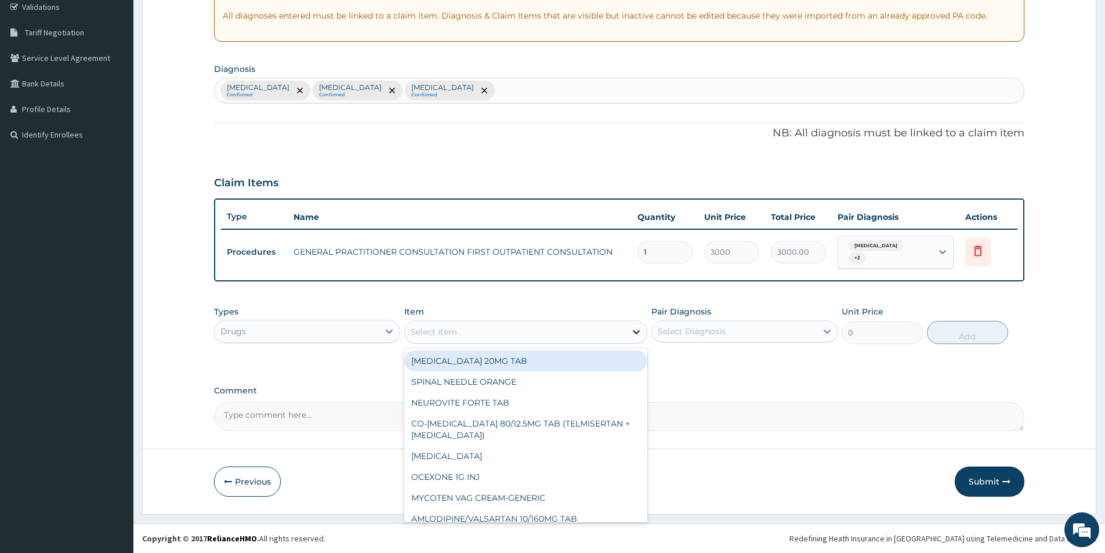
click at [637, 331] on icon at bounding box center [636, 332] width 12 height 12
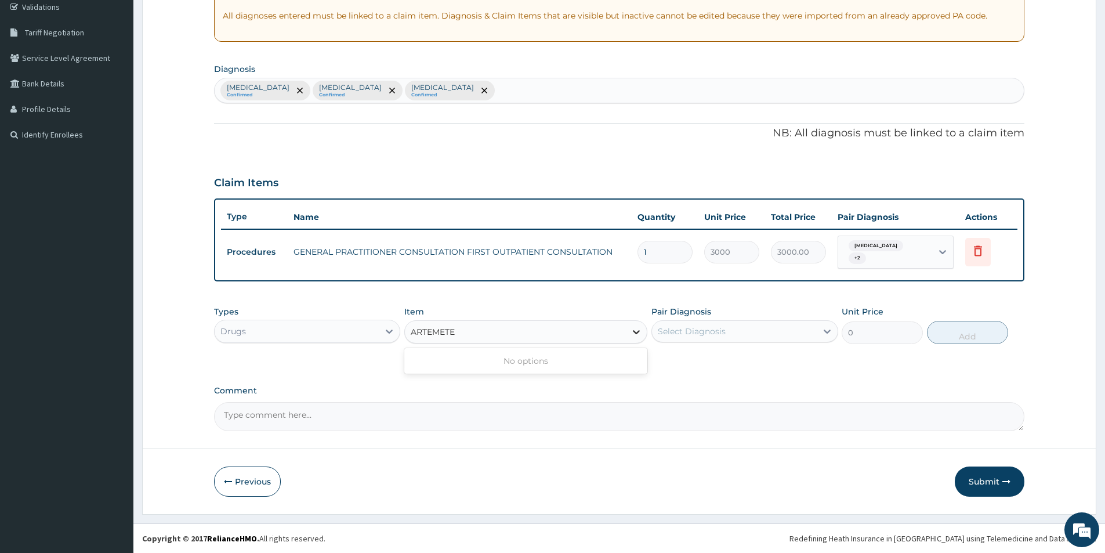
type input "ARTEMET"
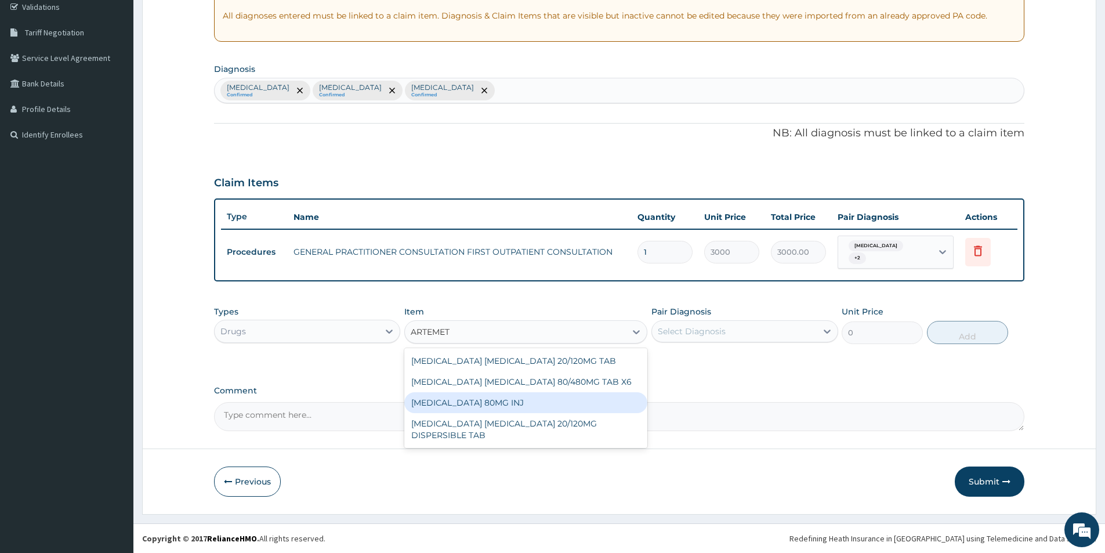
click at [500, 403] on div "ARTEMETHER 80MG INJ" at bounding box center [525, 402] width 243 height 21
type input "1400"
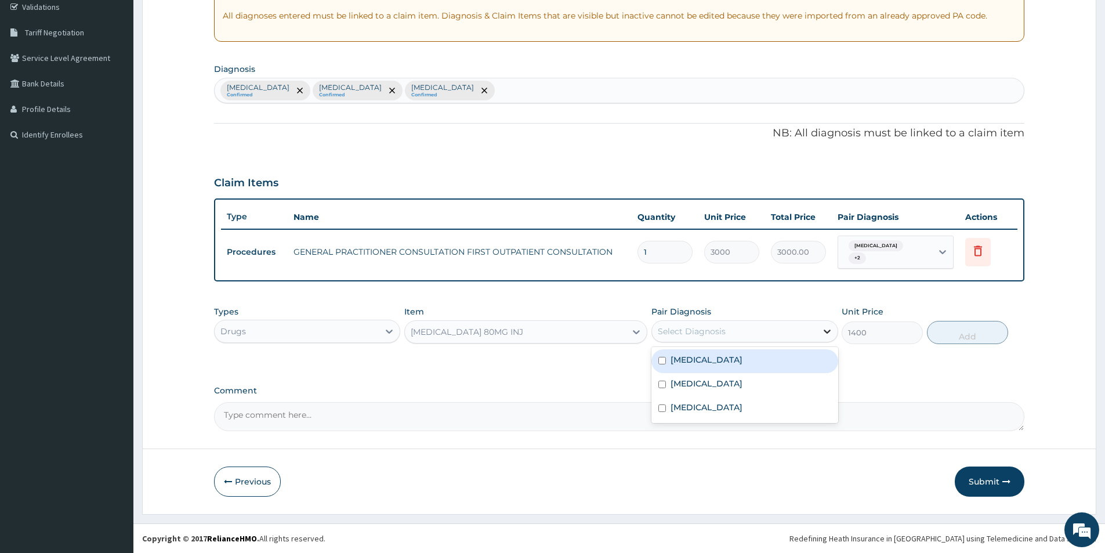
click at [827, 330] on icon at bounding box center [827, 331] width 12 height 12
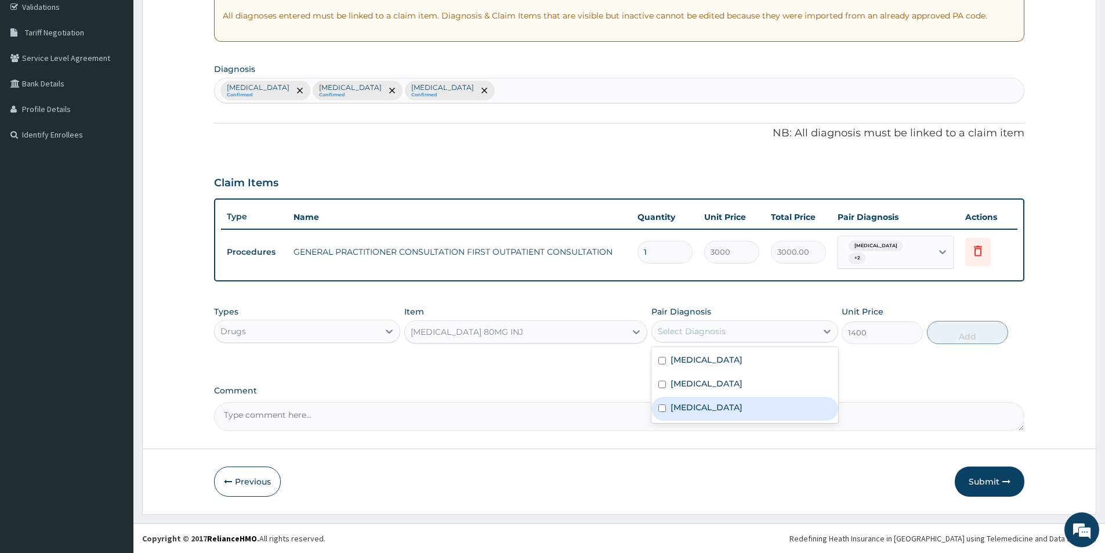
click at [662, 409] on input "checkbox" at bounding box center [662, 408] width 8 height 8
checkbox input "true"
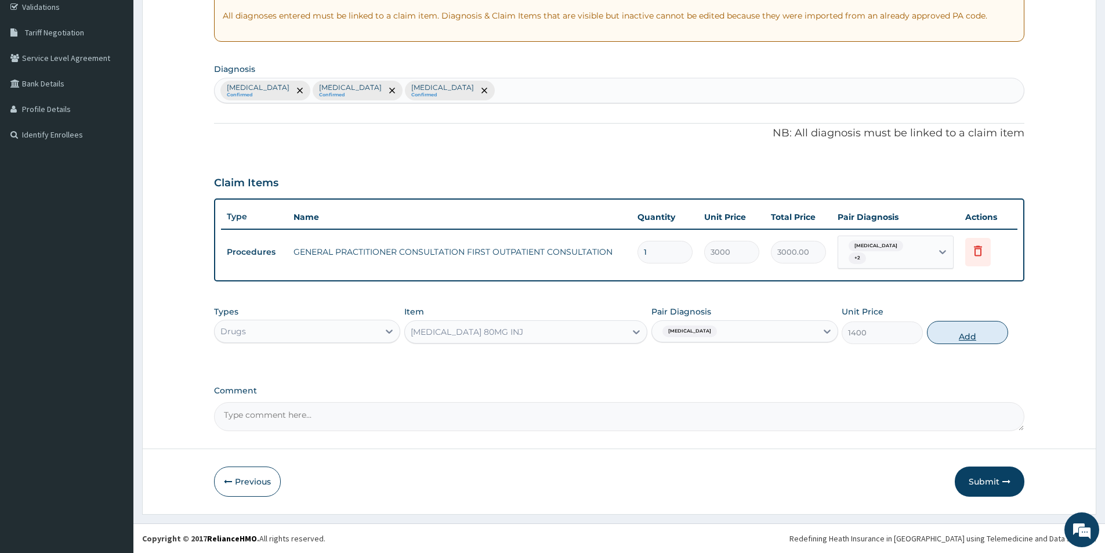
click at [978, 332] on button "Add" at bounding box center [967, 332] width 81 height 23
type input "0"
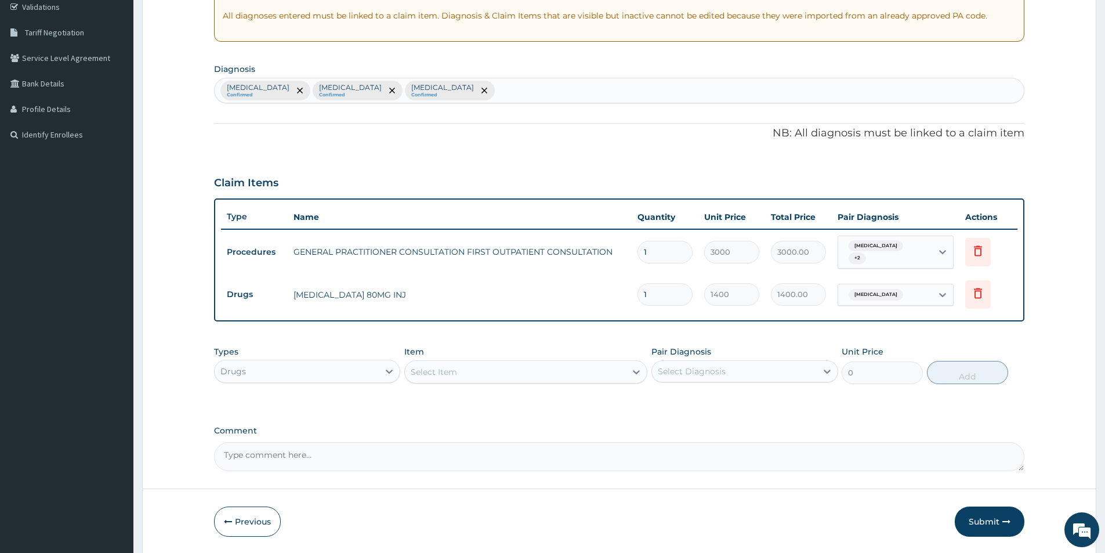
click at [657, 291] on input "1" at bounding box center [664, 294] width 55 height 23
type input "0.00"
type input "2"
type input "2800.00"
type input "2"
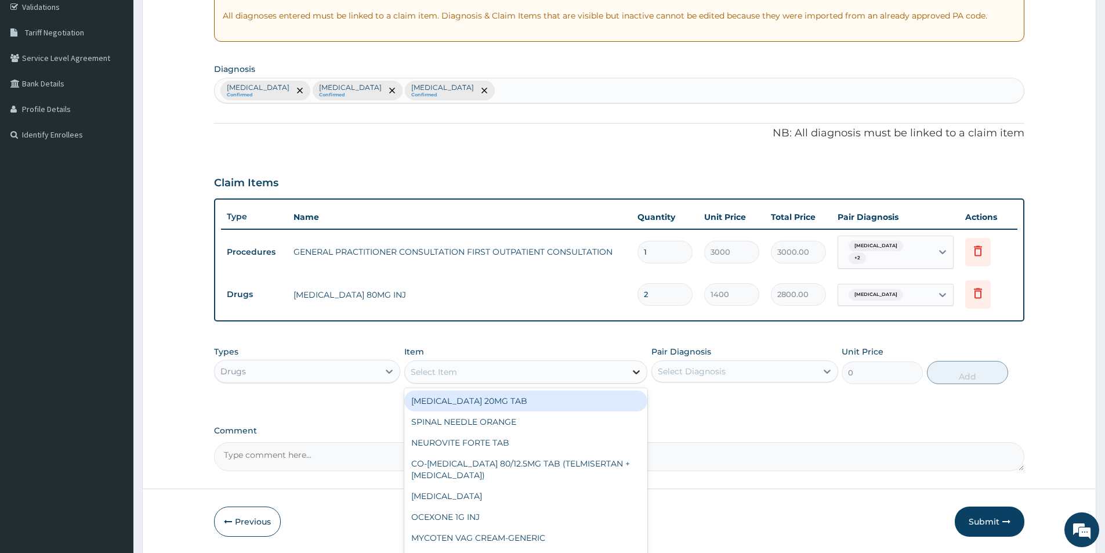
click at [640, 372] on icon at bounding box center [636, 372] width 12 height 12
type input "PROMA"
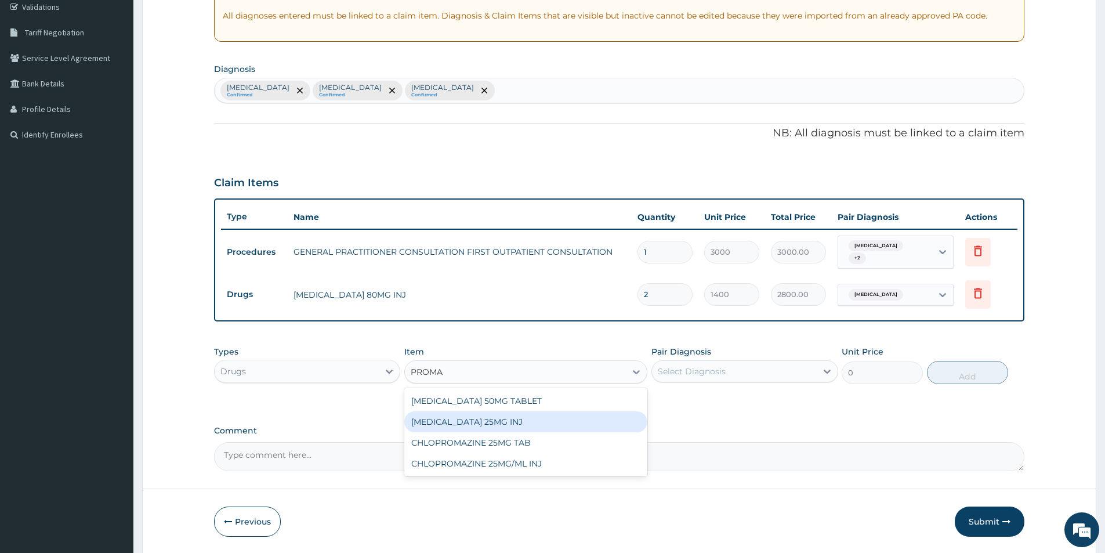
click at [522, 423] on div "CHLORPROMAZINE 25MG INJ" at bounding box center [525, 421] width 243 height 21
type input "700"
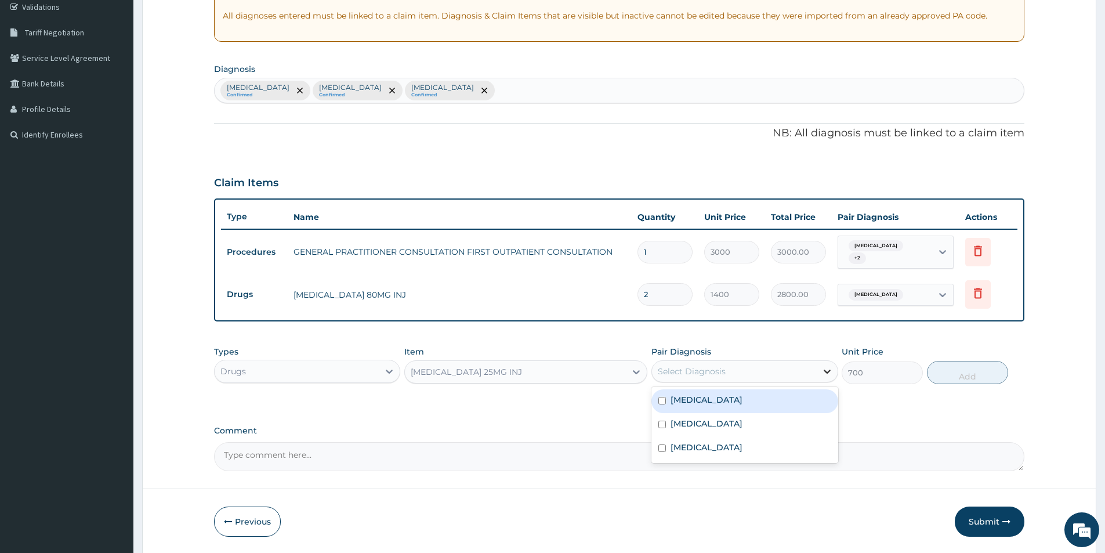
click at [827, 371] on icon at bounding box center [827, 371] width 12 height 12
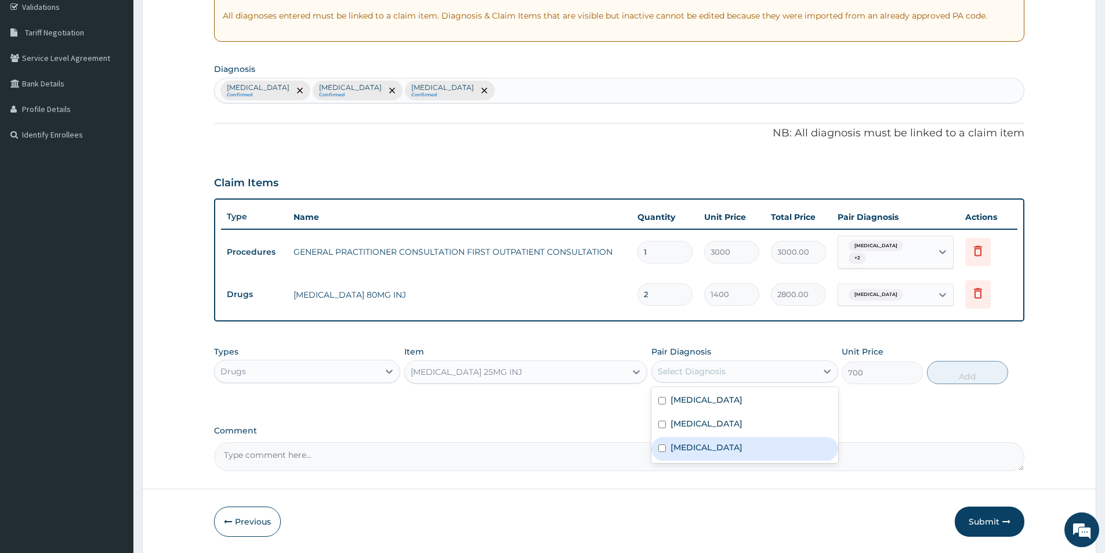
click at [665, 445] on input "checkbox" at bounding box center [662, 448] width 8 height 8
checkbox input "true"
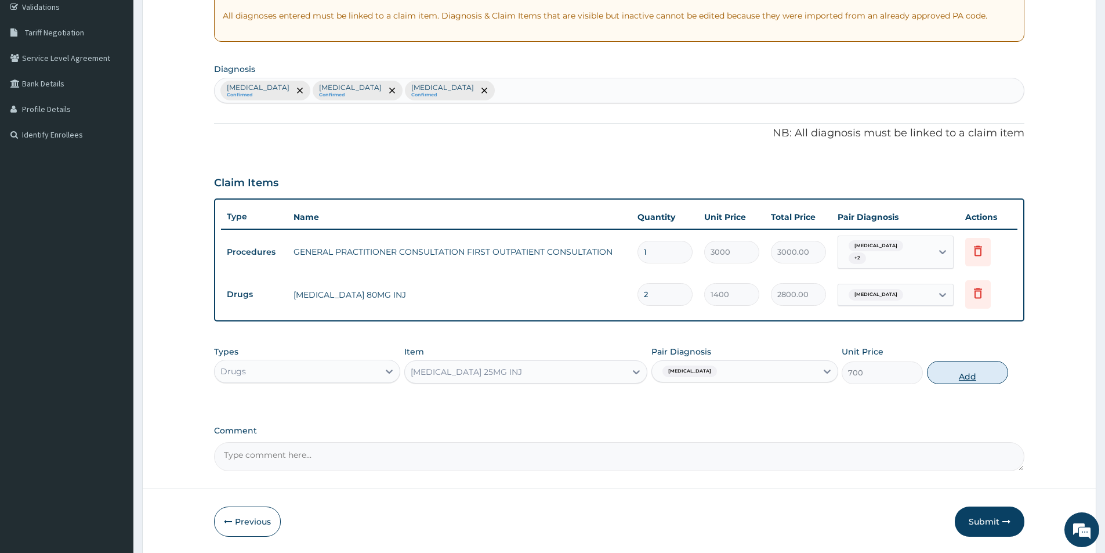
click at [977, 374] on button "Add" at bounding box center [967, 372] width 81 height 23
type input "0"
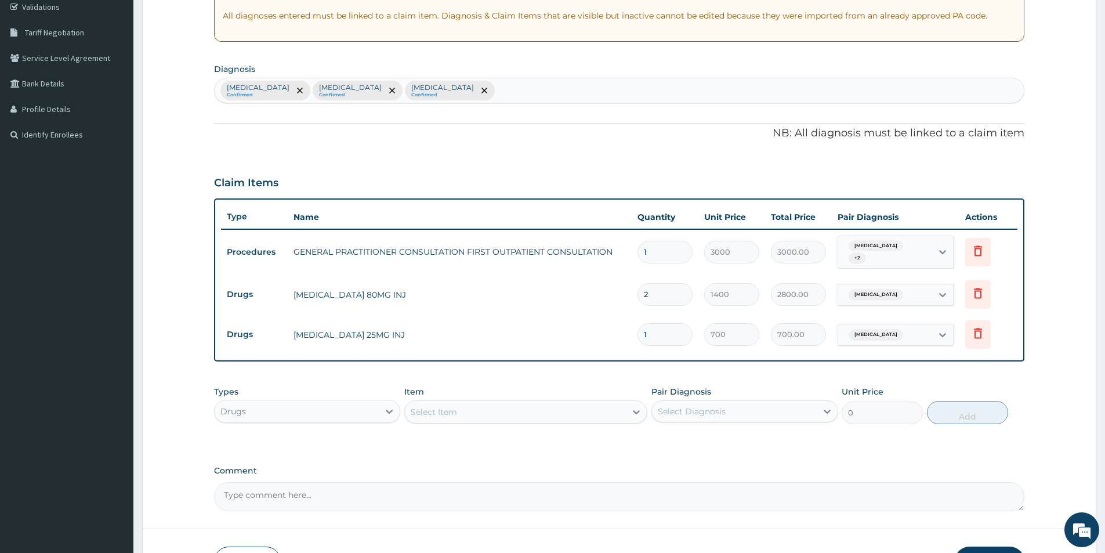
click at [668, 335] on input "1" at bounding box center [664, 334] width 55 height 23
type input "0.00"
type input "3"
type input "2100.00"
type input "3"
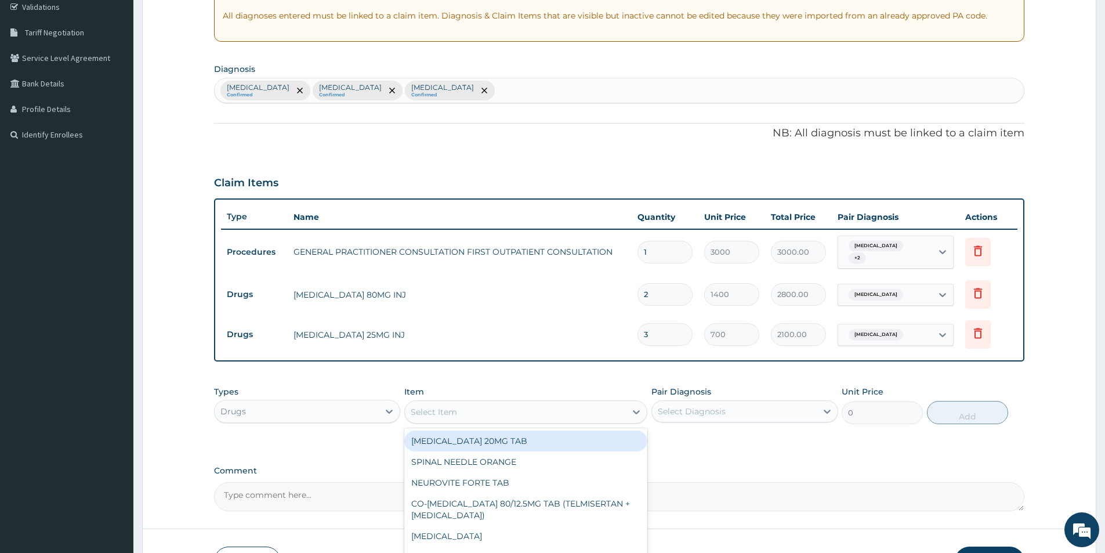
click at [459, 409] on div "Select Item" at bounding box center [515, 412] width 221 height 19
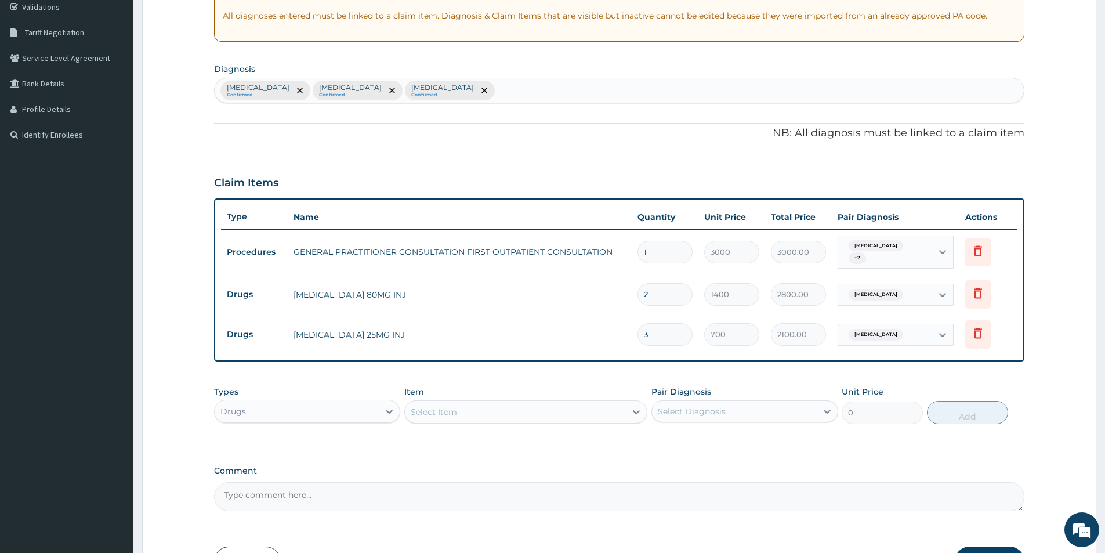
click at [459, 409] on div "Select Item" at bounding box center [515, 412] width 221 height 19
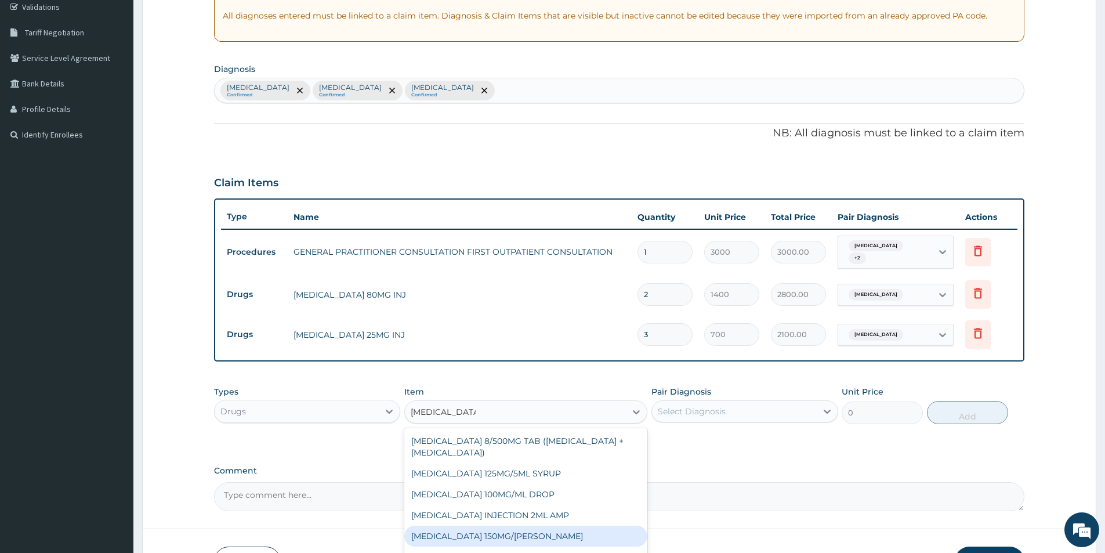
scroll to position [9, 0]
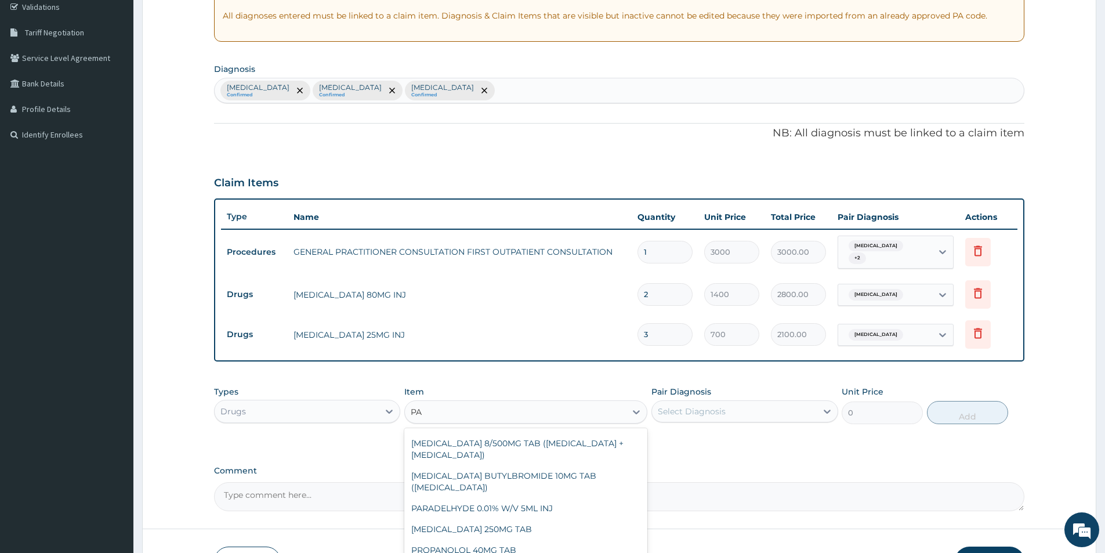
type input "P"
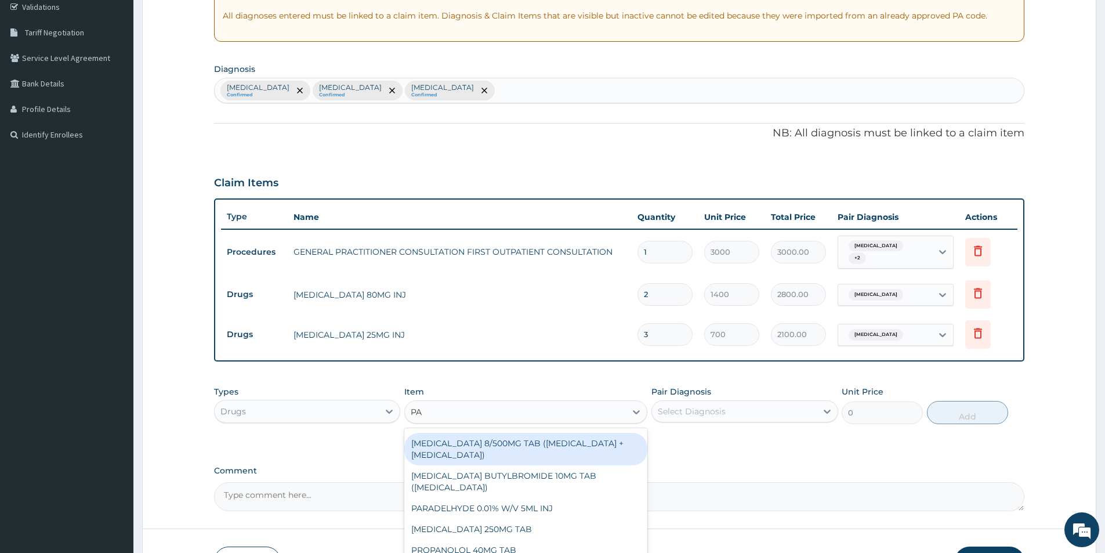
type input "P"
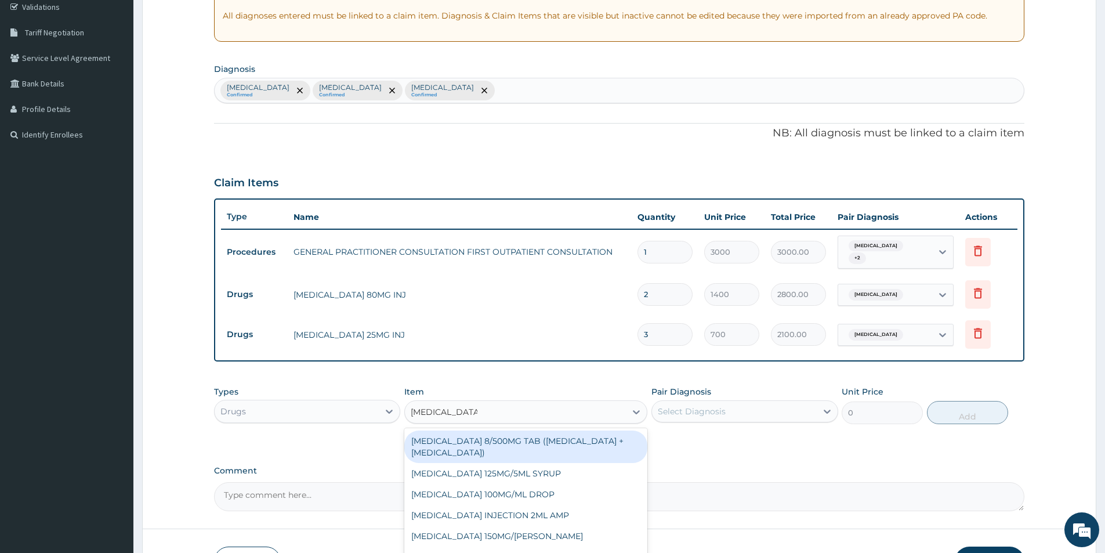
type input "PARACETAMOL"
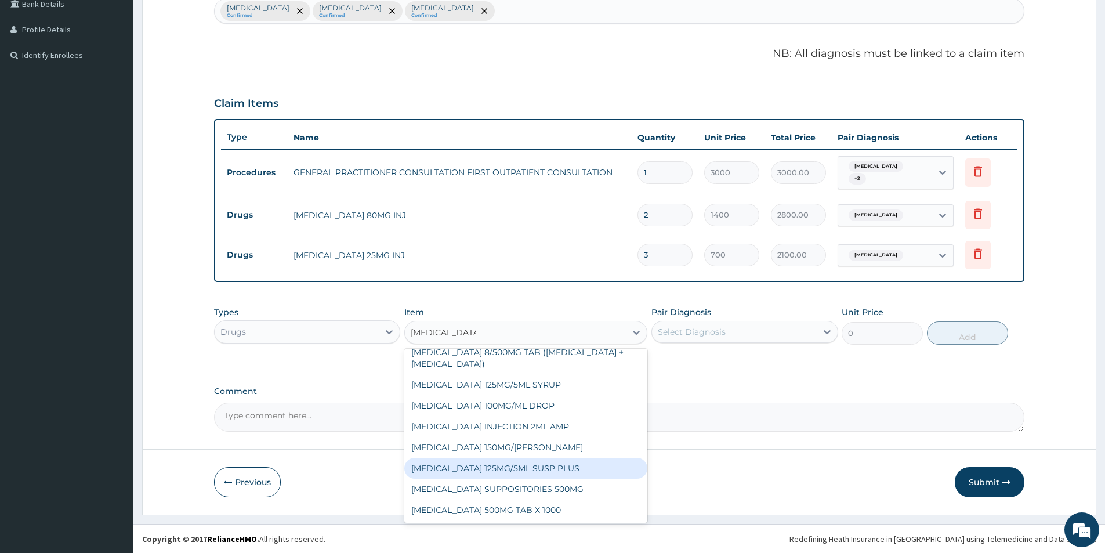
scroll to position [302, 0]
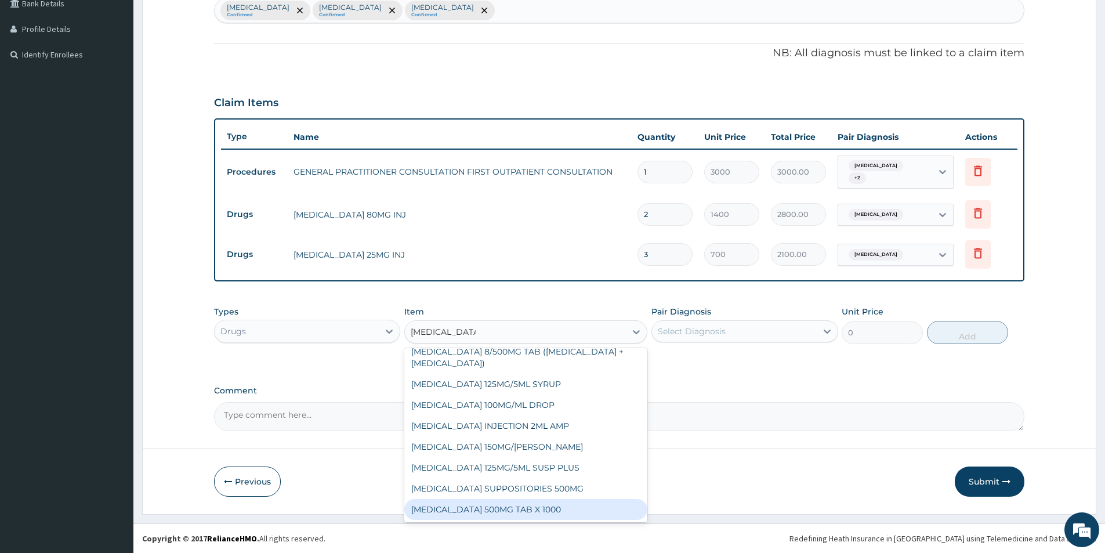
click at [487, 508] on div "PARACETAMOL 500MG TAB X 1000" at bounding box center [525, 509] width 243 height 21
type input "11.03"
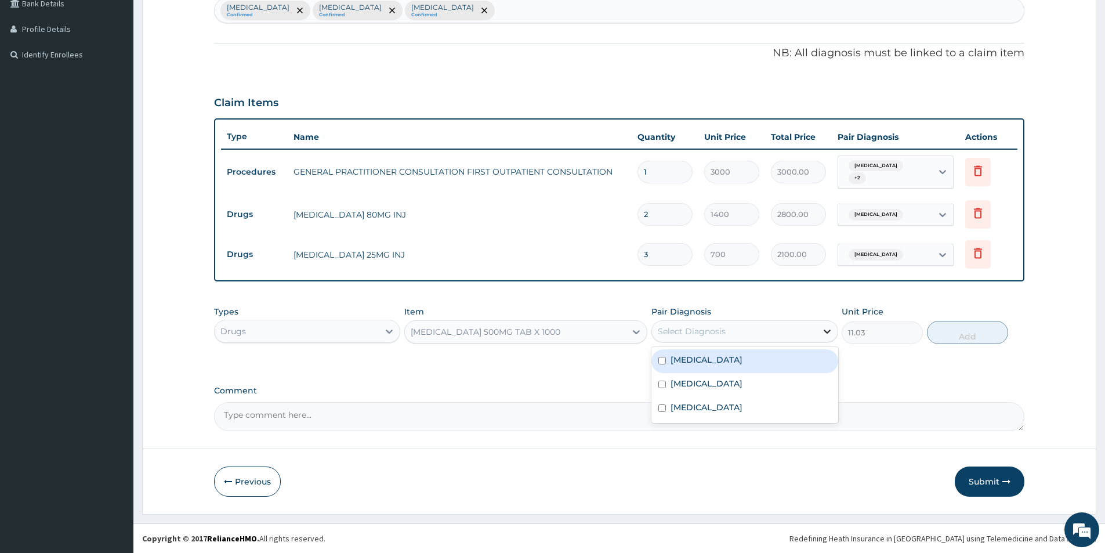
click at [827, 328] on icon at bounding box center [827, 331] width 12 height 12
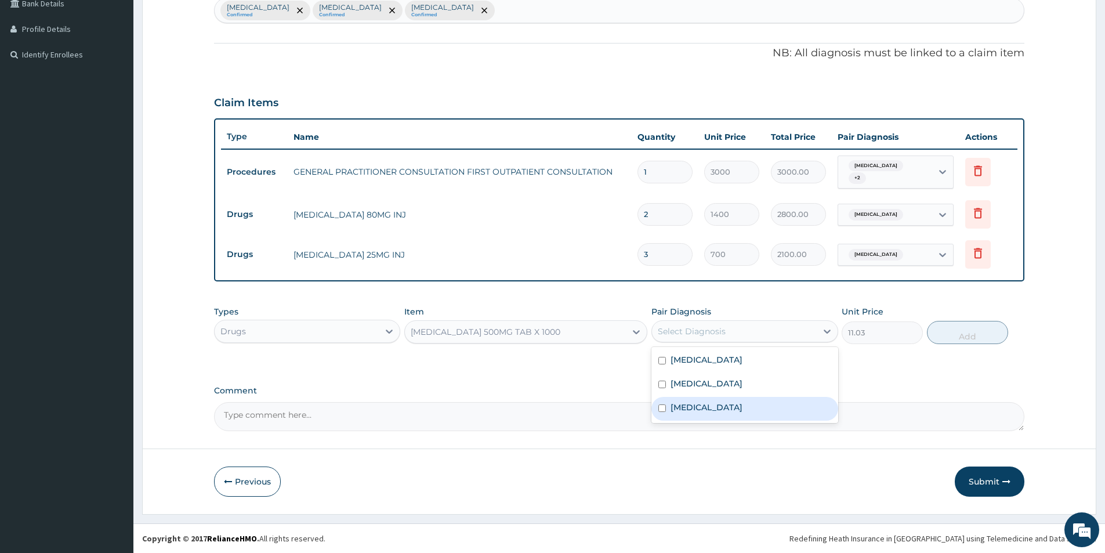
click at [658, 408] on input "checkbox" at bounding box center [662, 408] width 8 height 8
checkbox input "true"
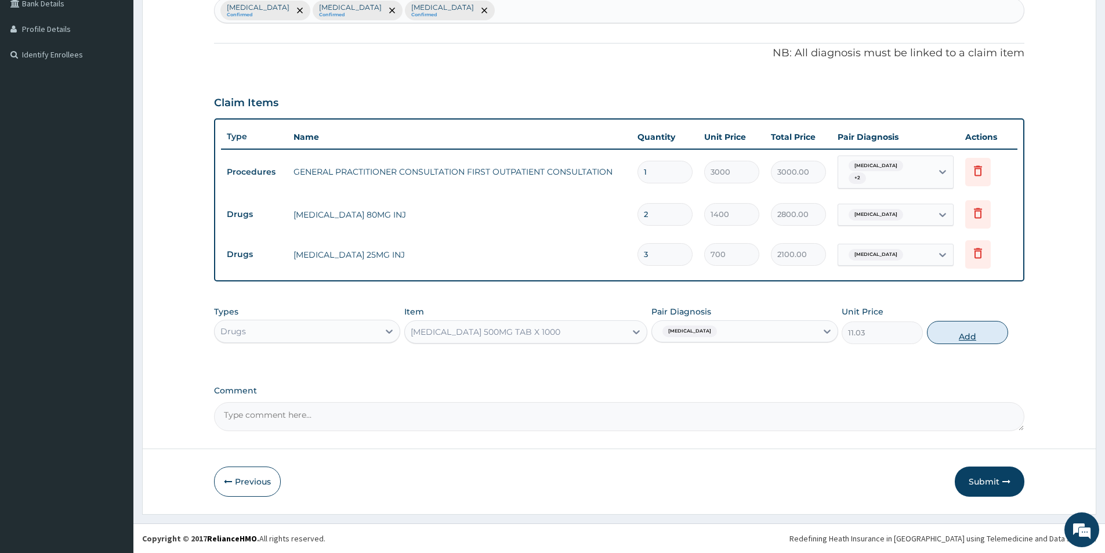
click at [981, 336] on button "Add" at bounding box center [967, 332] width 81 height 23
type input "0"
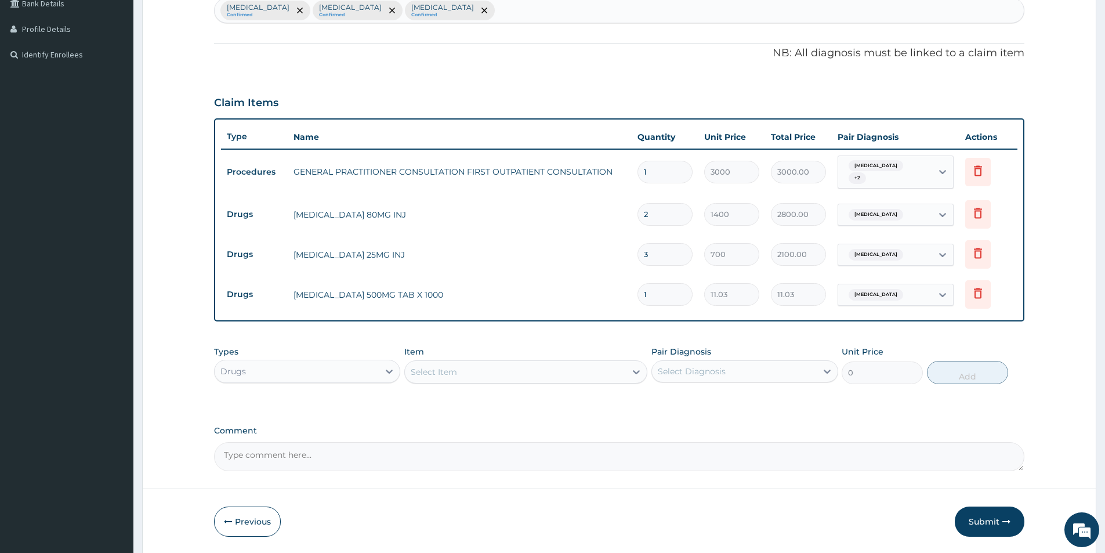
click at [651, 293] on input "1" at bounding box center [664, 294] width 55 height 23
type input "0.00"
type input "1"
type input "11.03"
type input "15"
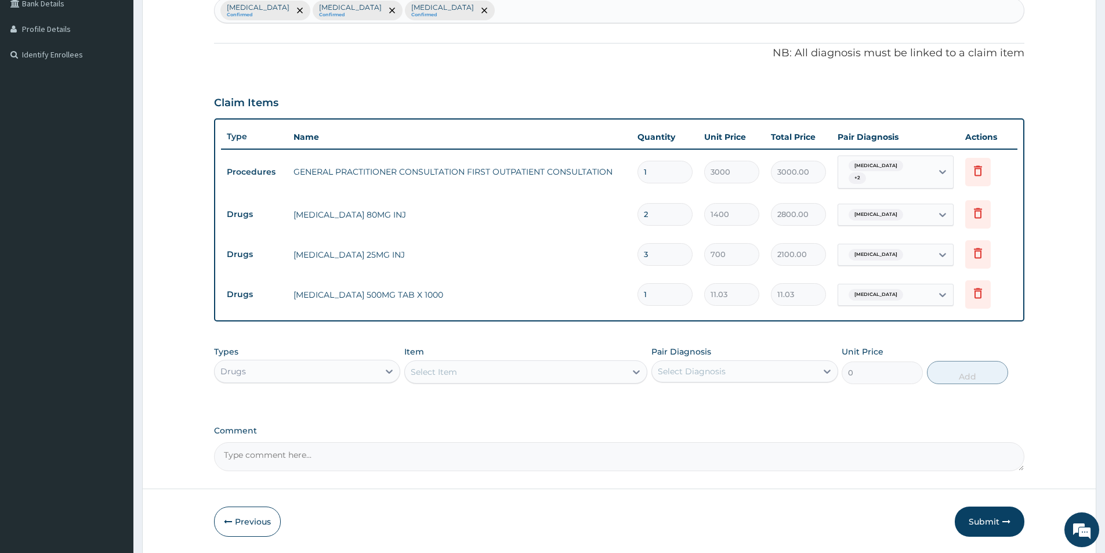
type input "165.45"
type input "15"
click at [635, 371] on icon at bounding box center [636, 372] width 7 height 4
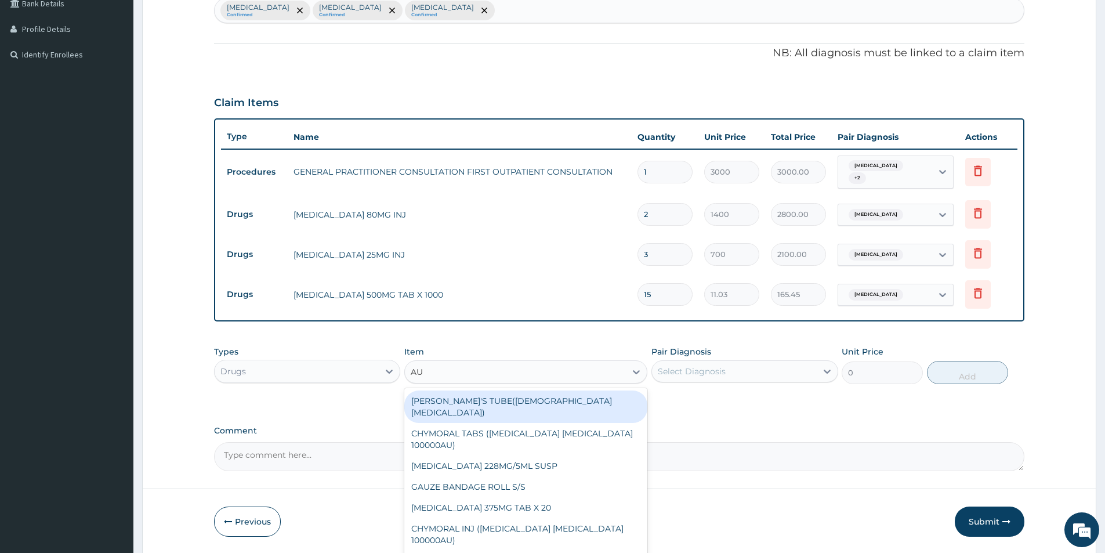
type input "AUG"
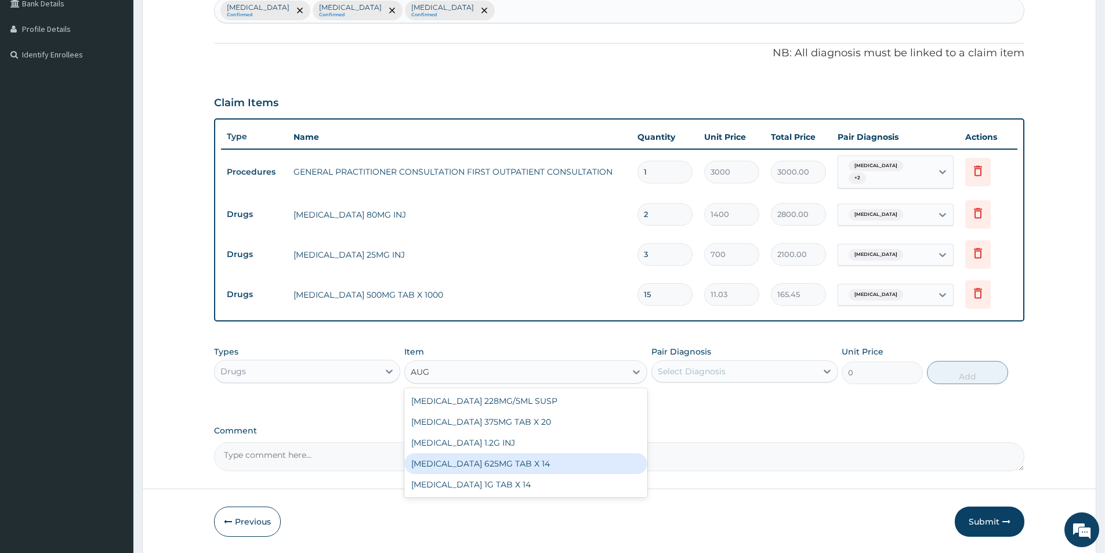
click at [578, 461] on div "AUGMENTIN 625MG TAB X 14" at bounding box center [525, 463] width 243 height 21
type input "1417.5"
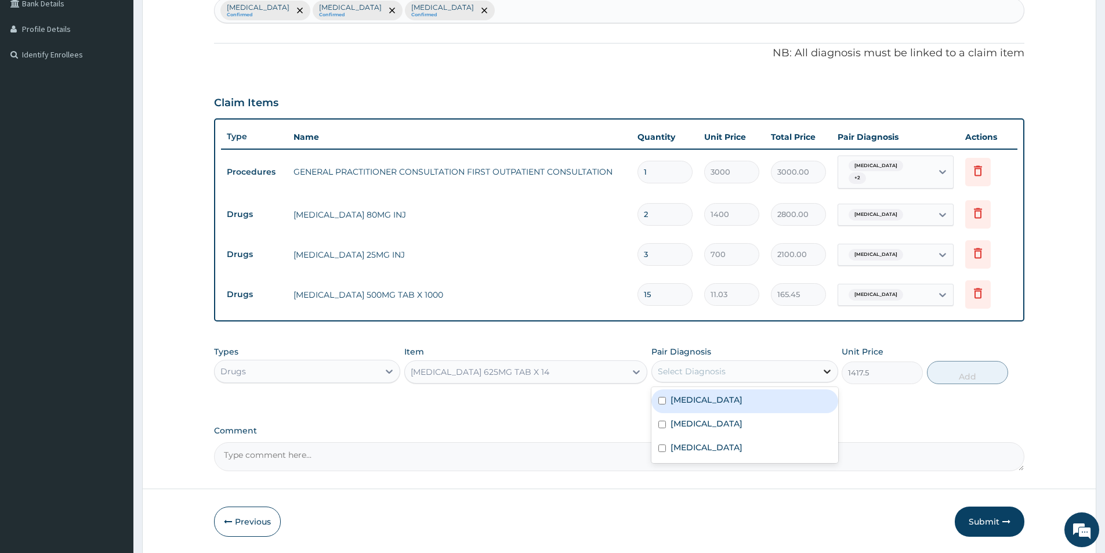
click at [825, 367] on icon at bounding box center [827, 371] width 12 height 12
click at [665, 400] on input "checkbox" at bounding box center [662, 401] width 8 height 8
checkbox input "true"
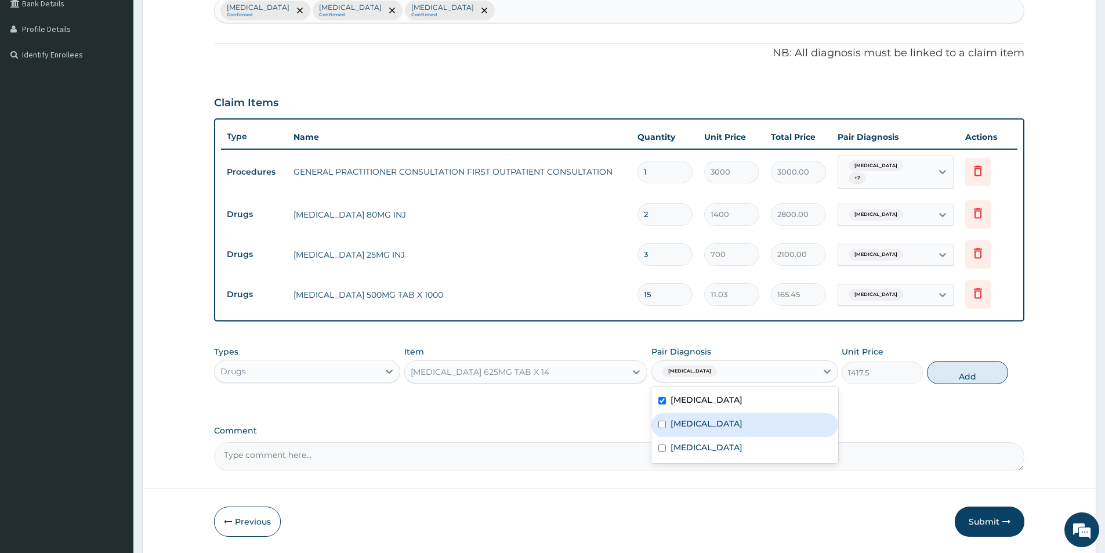
click at [662, 426] on input "checkbox" at bounding box center [662, 424] width 8 height 8
checkbox input "true"
click at [965, 370] on button "Add" at bounding box center [967, 372] width 81 height 23
type input "0"
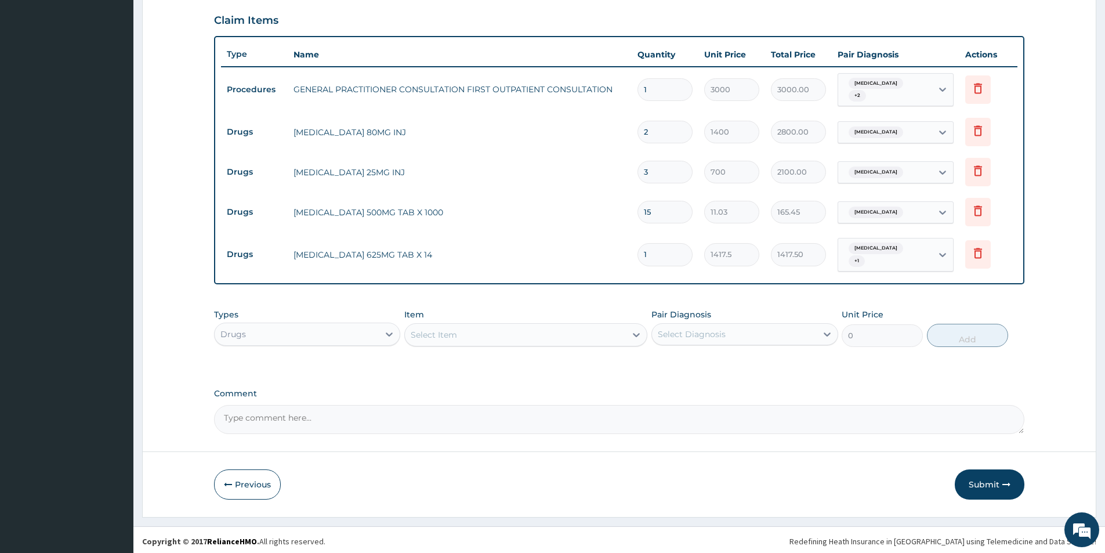
scroll to position [387, 0]
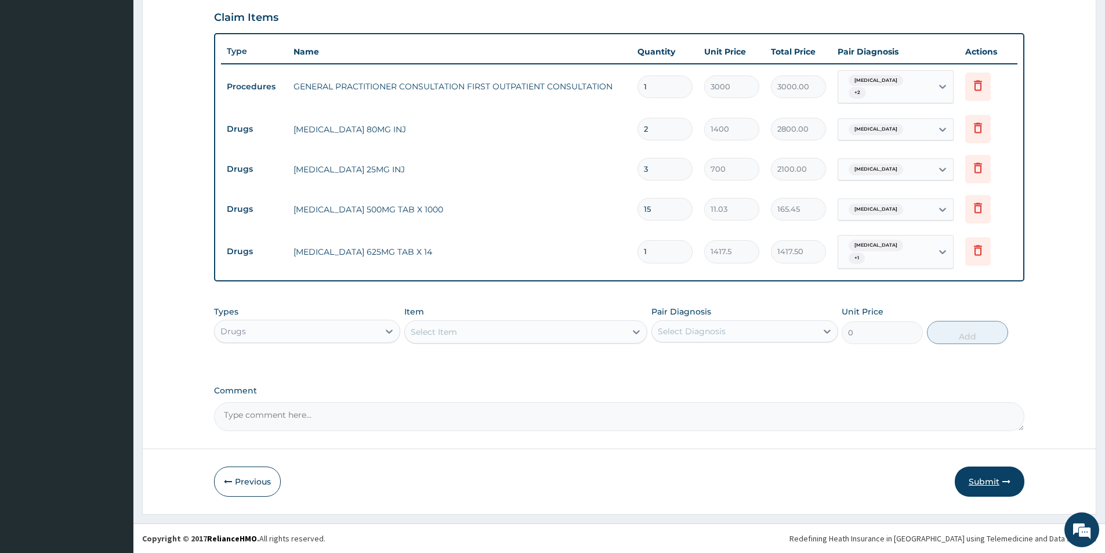
click at [992, 477] on button "Submit" at bounding box center [990, 481] width 70 height 30
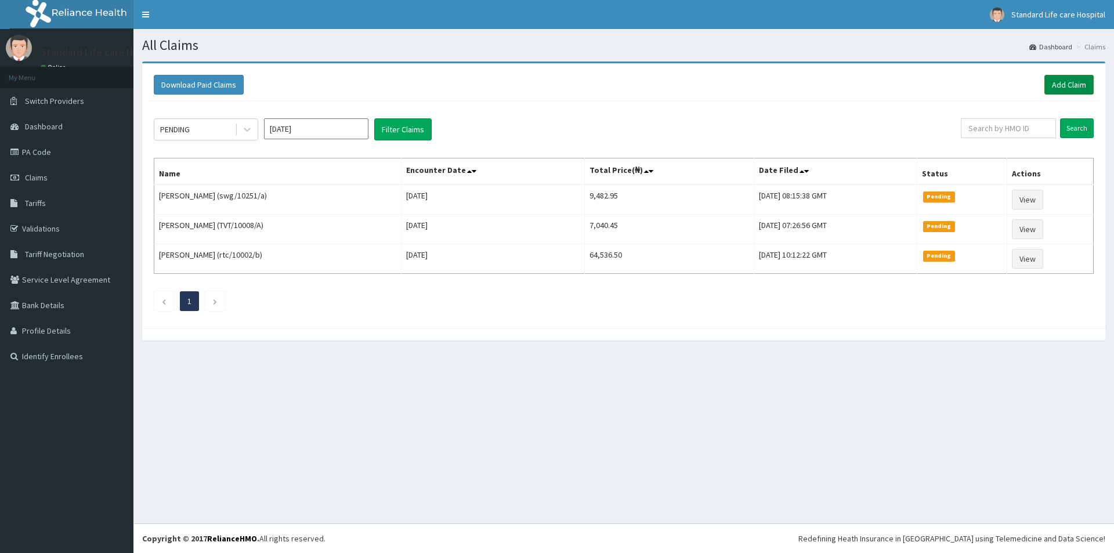
click at [1072, 79] on link "Add Claim" at bounding box center [1068, 85] width 49 height 20
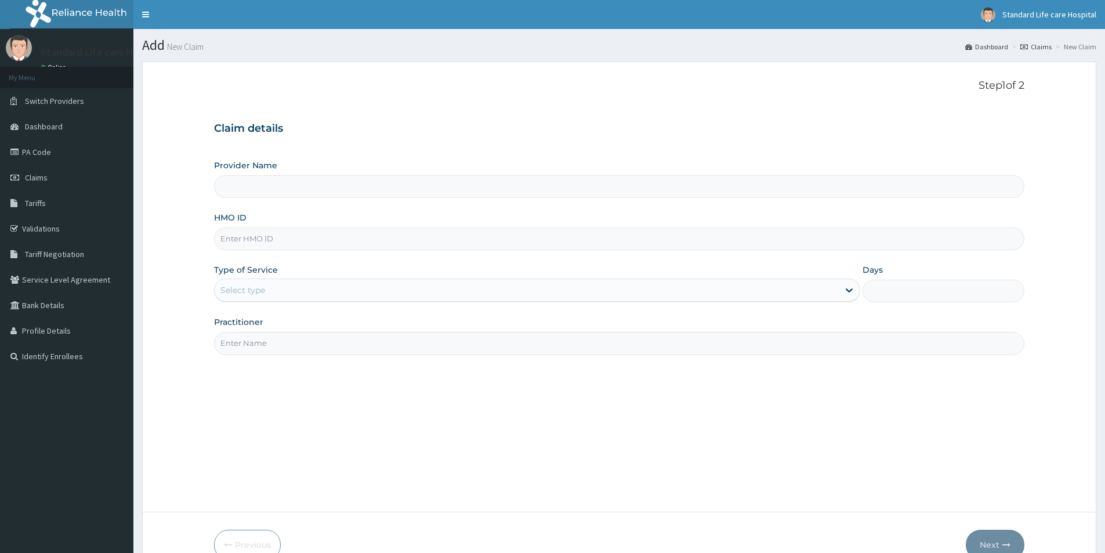
click at [302, 187] on input "Provider Name" at bounding box center [619, 186] width 810 height 23
click at [267, 238] on input "HMO ID" at bounding box center [619, 238] width 810 height 23
type input "Standard Life Care Hospital"
click at [235, 190] on input "Standard Life Care Hospital" at bounding box center [619, 186] width 810 height 23
click at [239, 245] on input "HMO ID" at bounding box center [619, 238] width 810 height 23
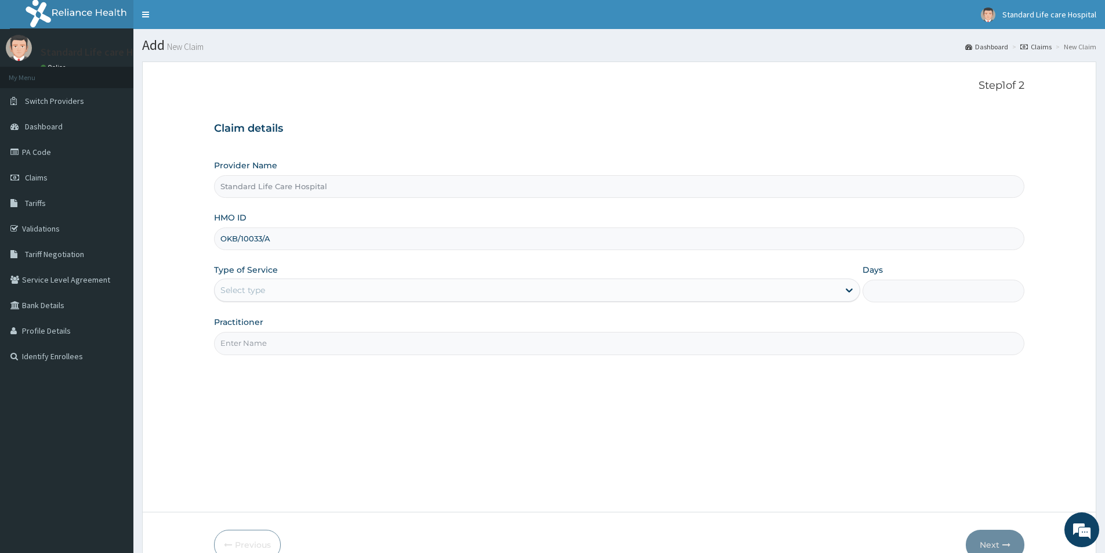
type input "OKB/10033/A"
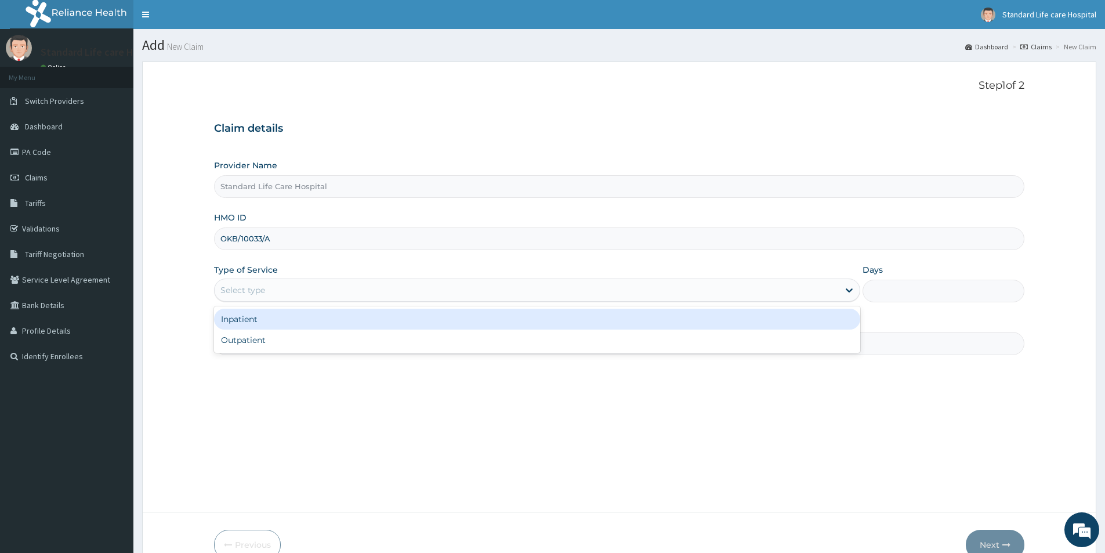
click at [364, 289] on div "Select type" at bounding box center [527, 290] width 624 height 19
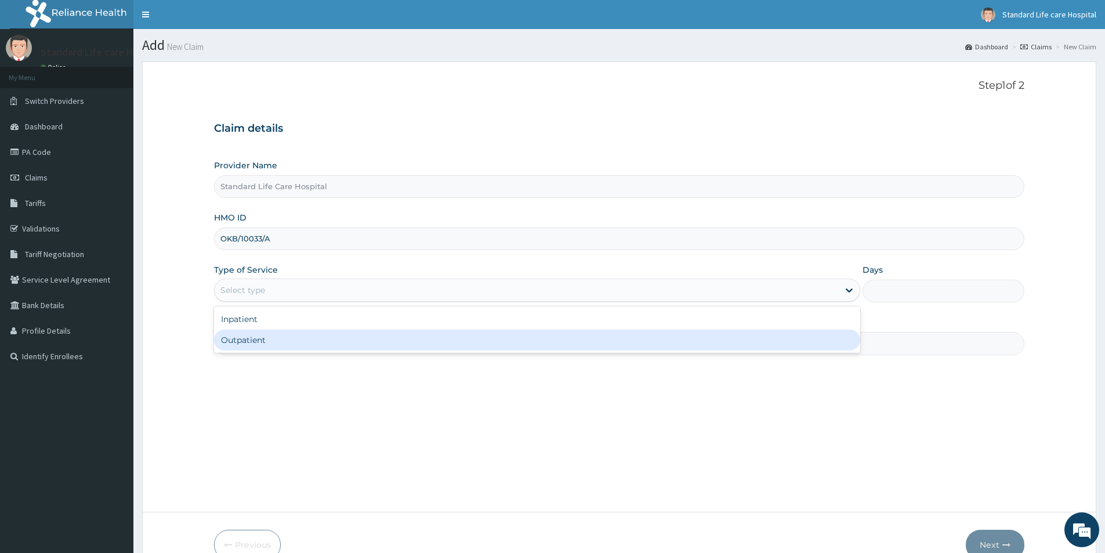
click at [268, 338] on div "Outpatient" at bounding box center [537, 339] width 646 height 21
type input "1"
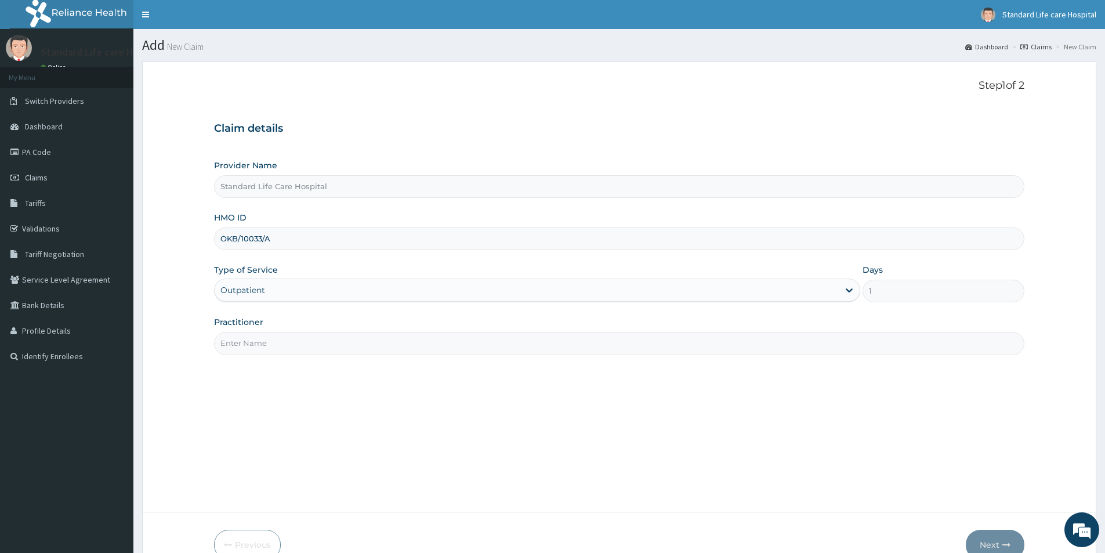
drag, startPoint x: 270, startPoint y: 347, endPoint x: 304, endPoint y: 328, distance: 38.7
click at [271, 347] on input "Practitioner" at bounding box center [619, 343] width 810 height 23
type input "DR KOREDE"
click at [1002, 543] on icon "button" at bounding box center [1006, 545] width 8 height 8
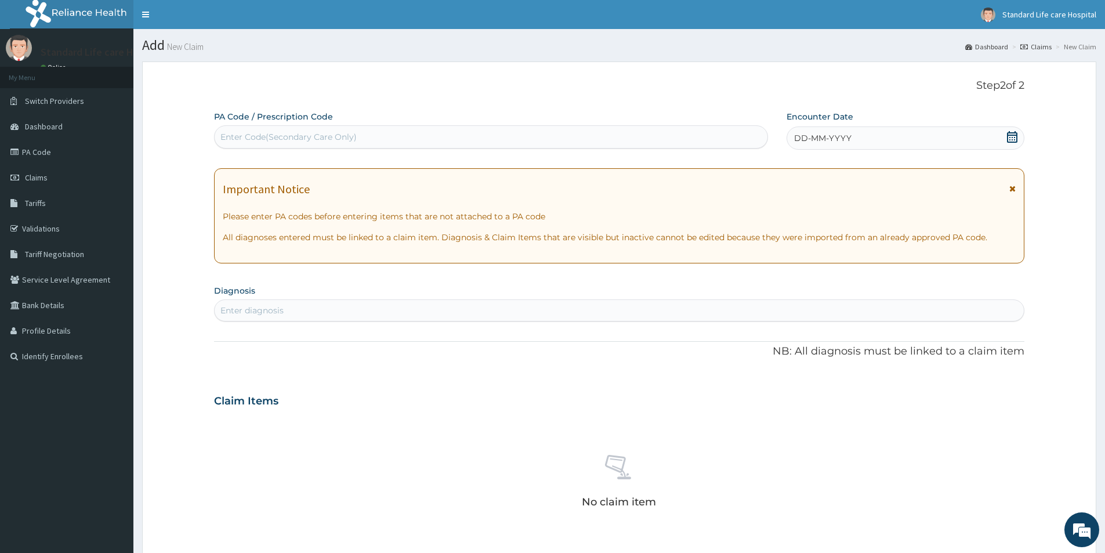
click at [1010, 135] on icon at bounding box center [1012, 137] width 10 height 12
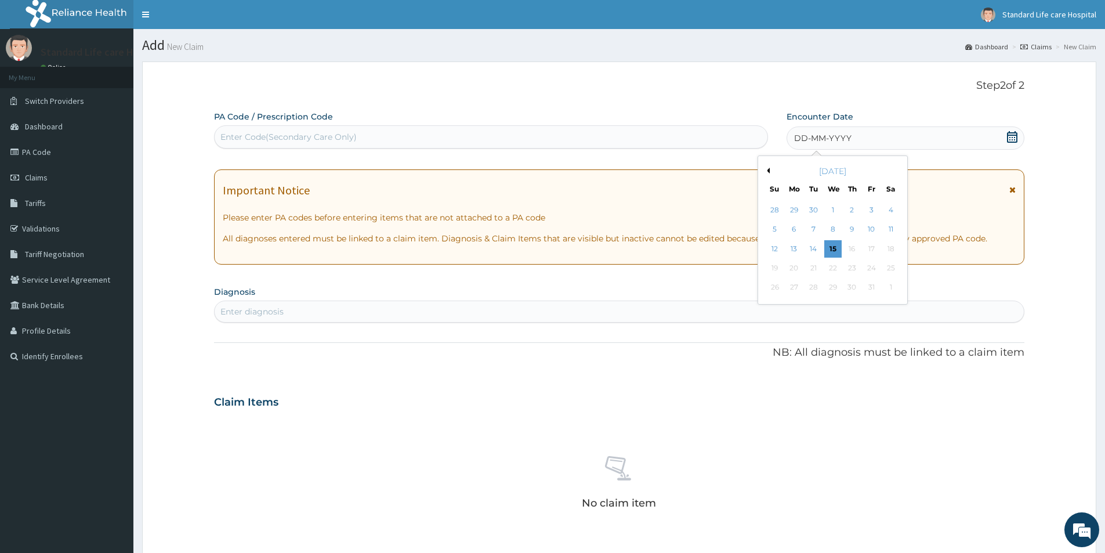
click at [812, 252] on div "14" at bounding box center [813, 248] width 17 height 17
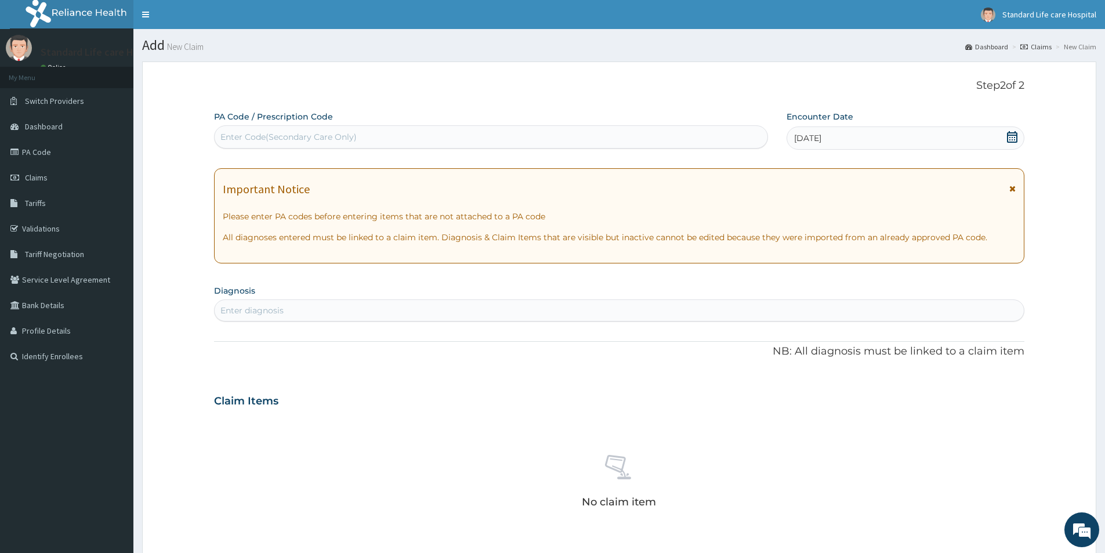
click at [802, 138] on span "14-10-2025" at bounding box center [807, 138] width 27 height 12
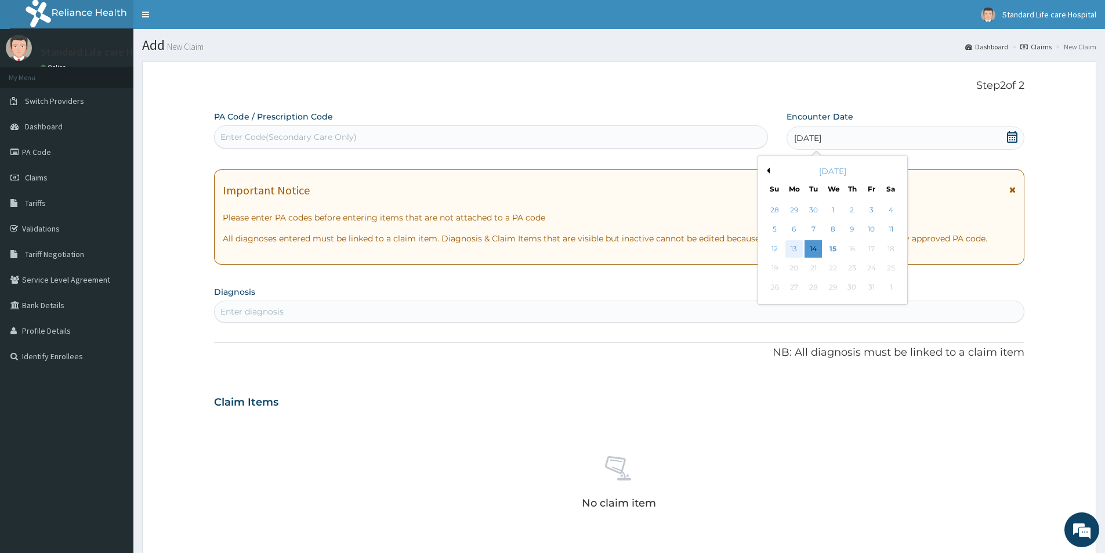
click at [793, 248] on div "13" at bounding box center [793, 248] width 17 height 17
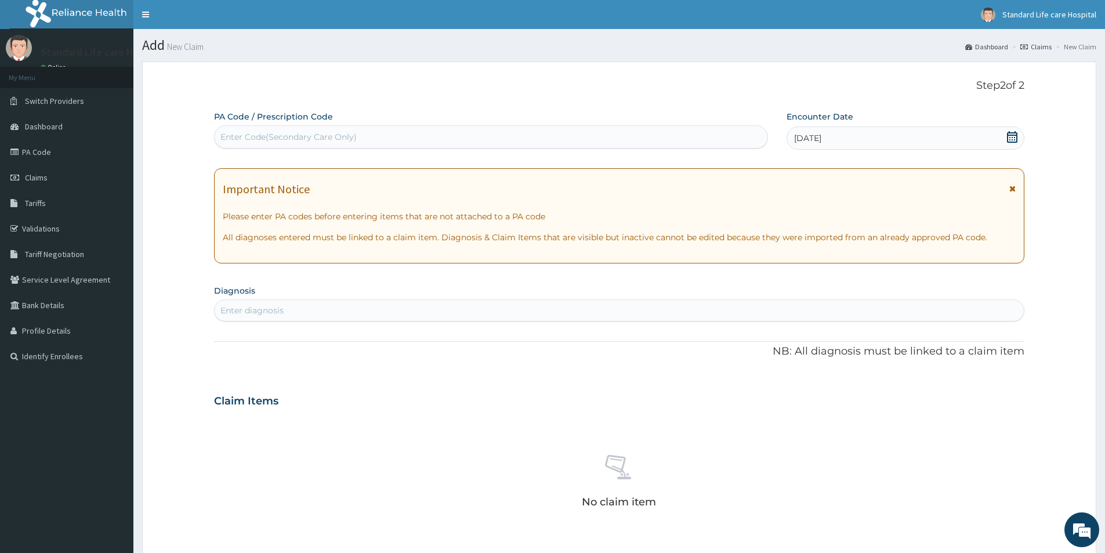
click at [351, 303] on div "Enter diagnosis" at bounding box center [619, 310] width 809 height 19
